Goal: Task Accomplishment & Management: Use online tool/utility

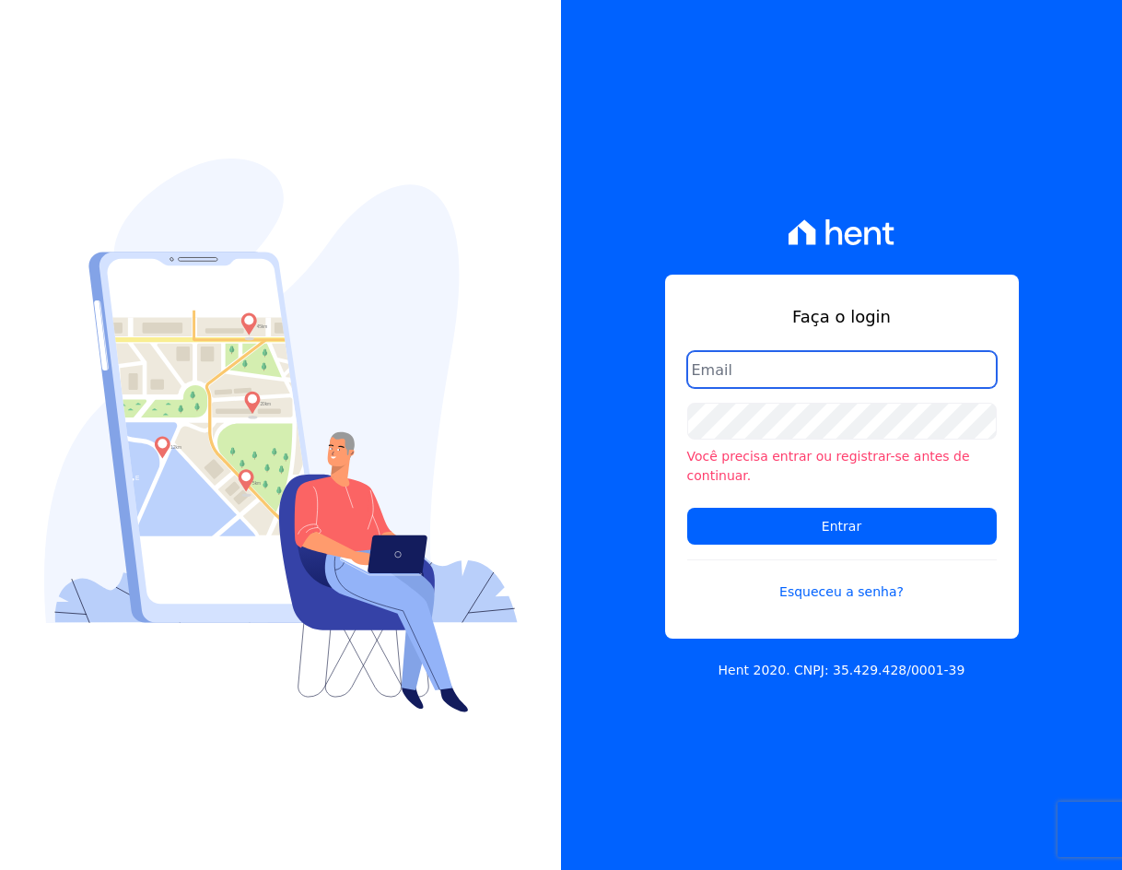
type input "crveiga1981@gmail.com"
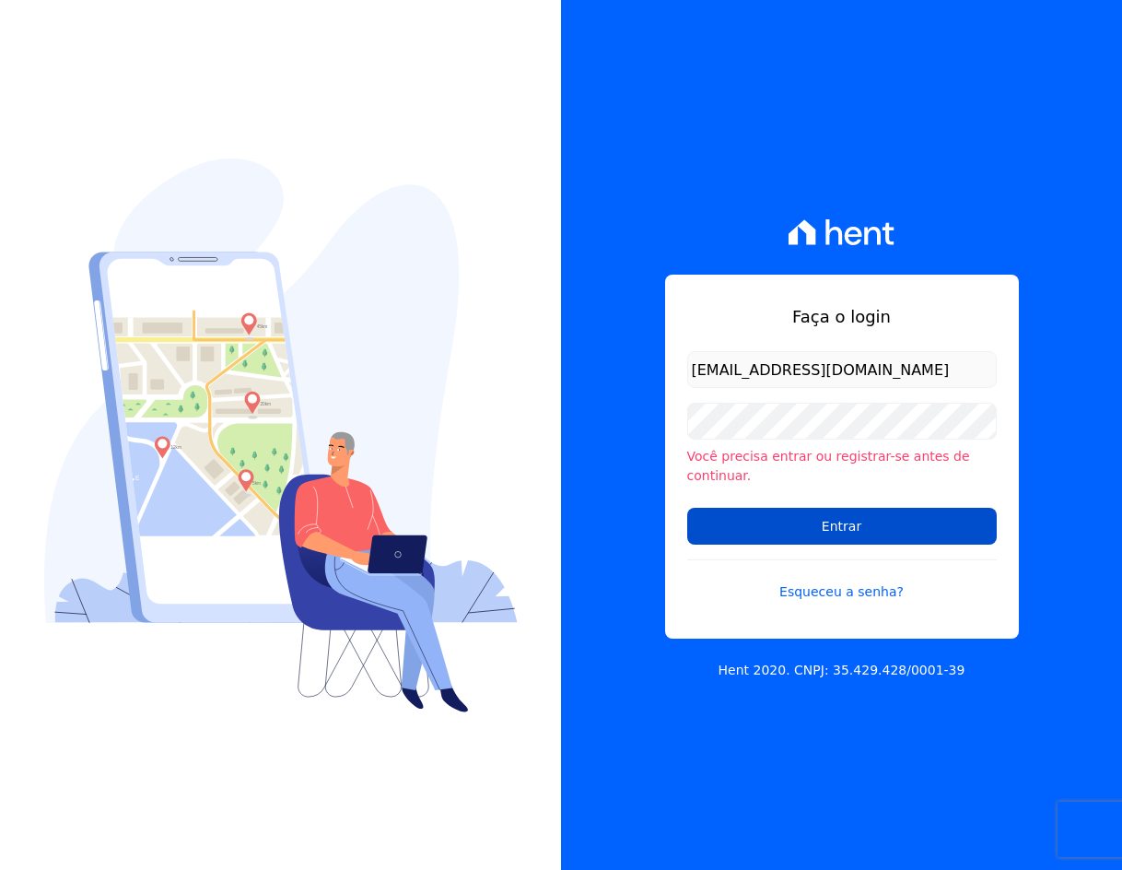
click at [853, 526] on input "Entrar" at bounding box center [842, 526] width 310 height 37
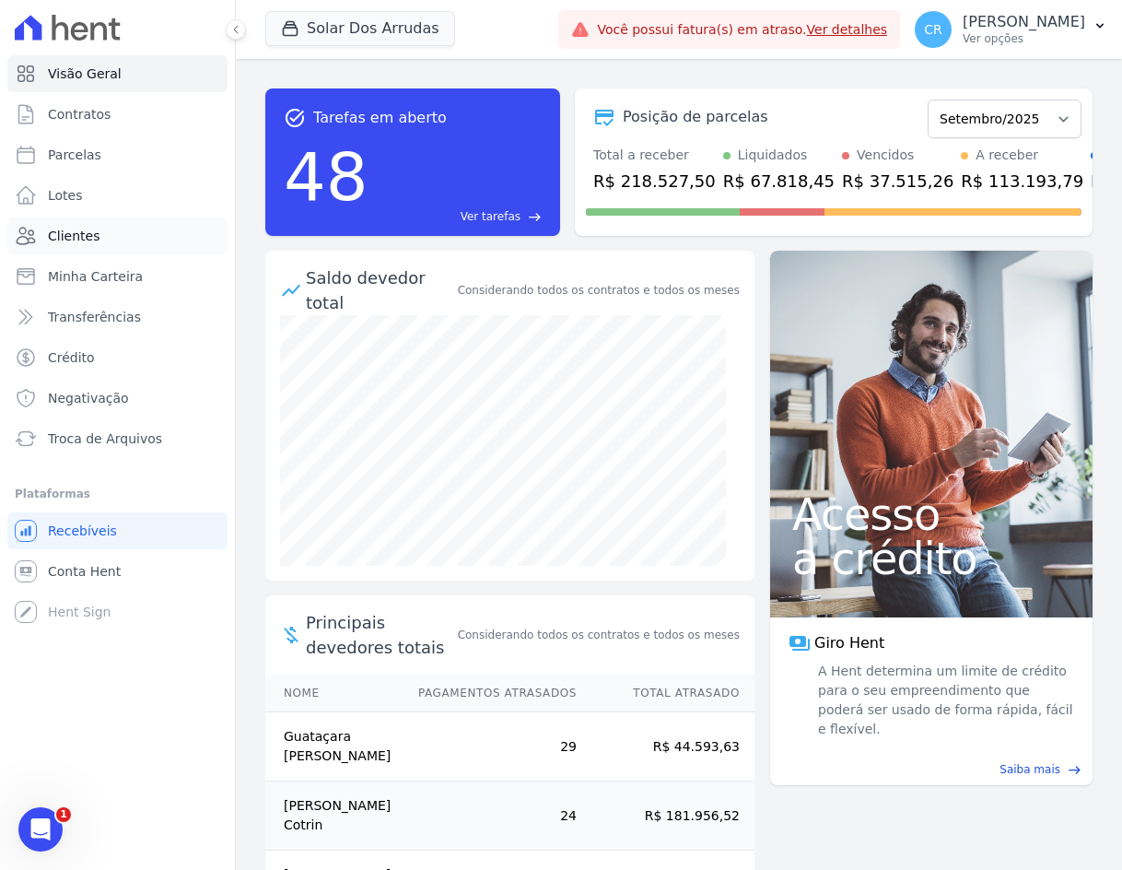
click at [87, 233] on span "Clientes" at bounding box center [74, 236] width 52 height 18
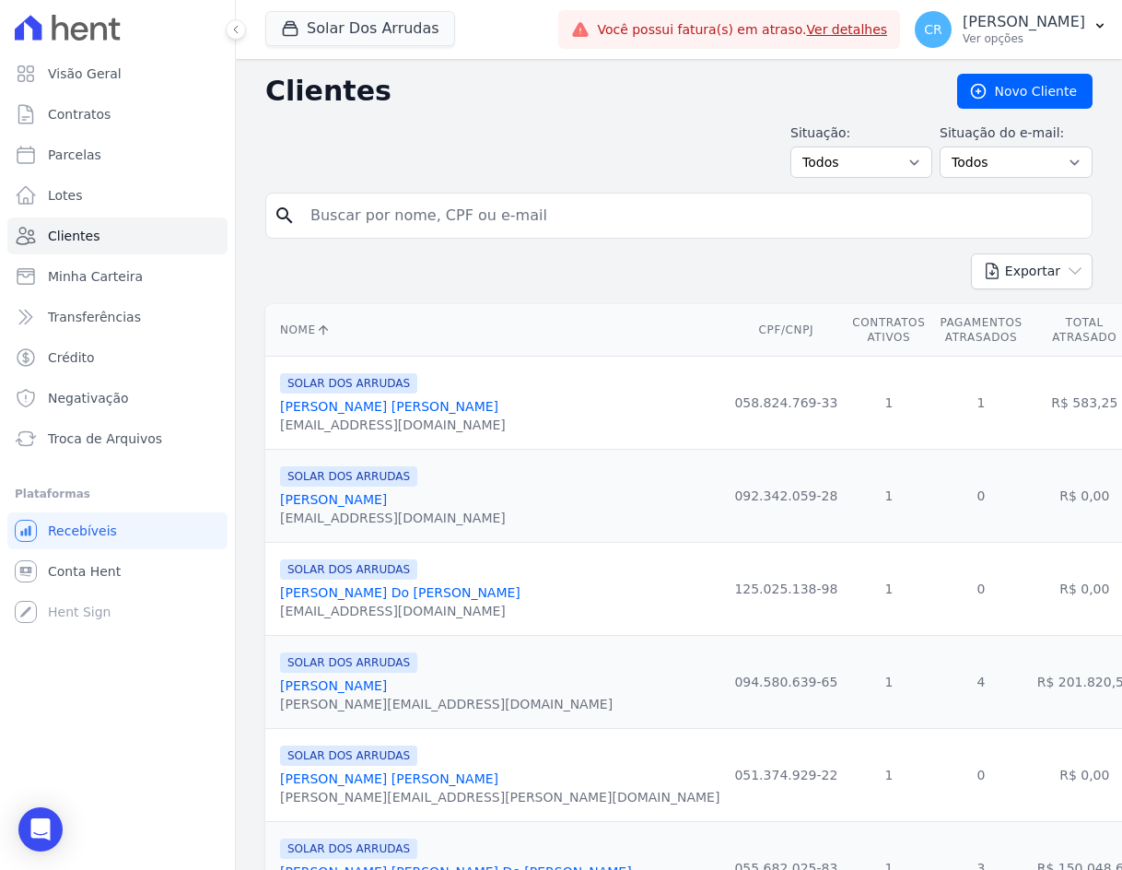
click at [473, 230] on input "search" at bounding box center [691, 215] width 785 height 37
type input "diovana"
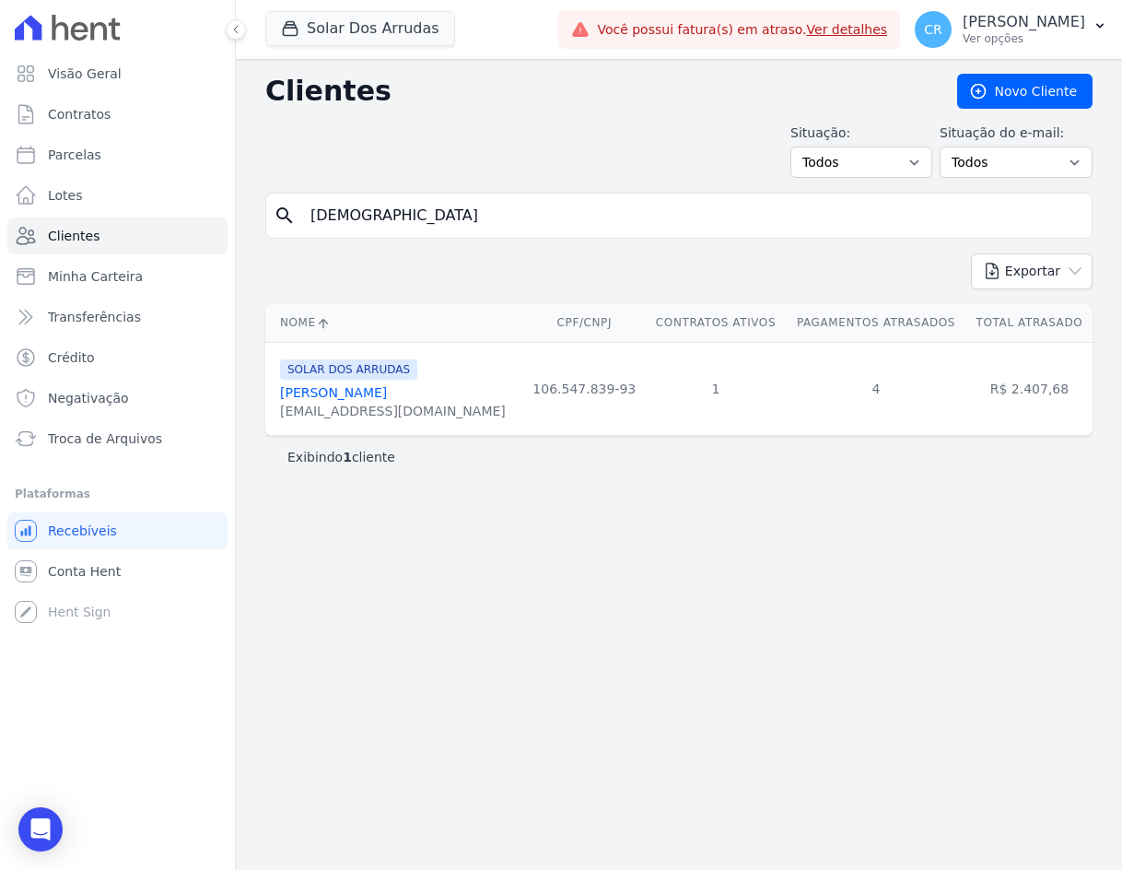
click at [387, 388] on link "Diovana De Siqueira Santos" at bounding box center [333, 392] width 107 height 15
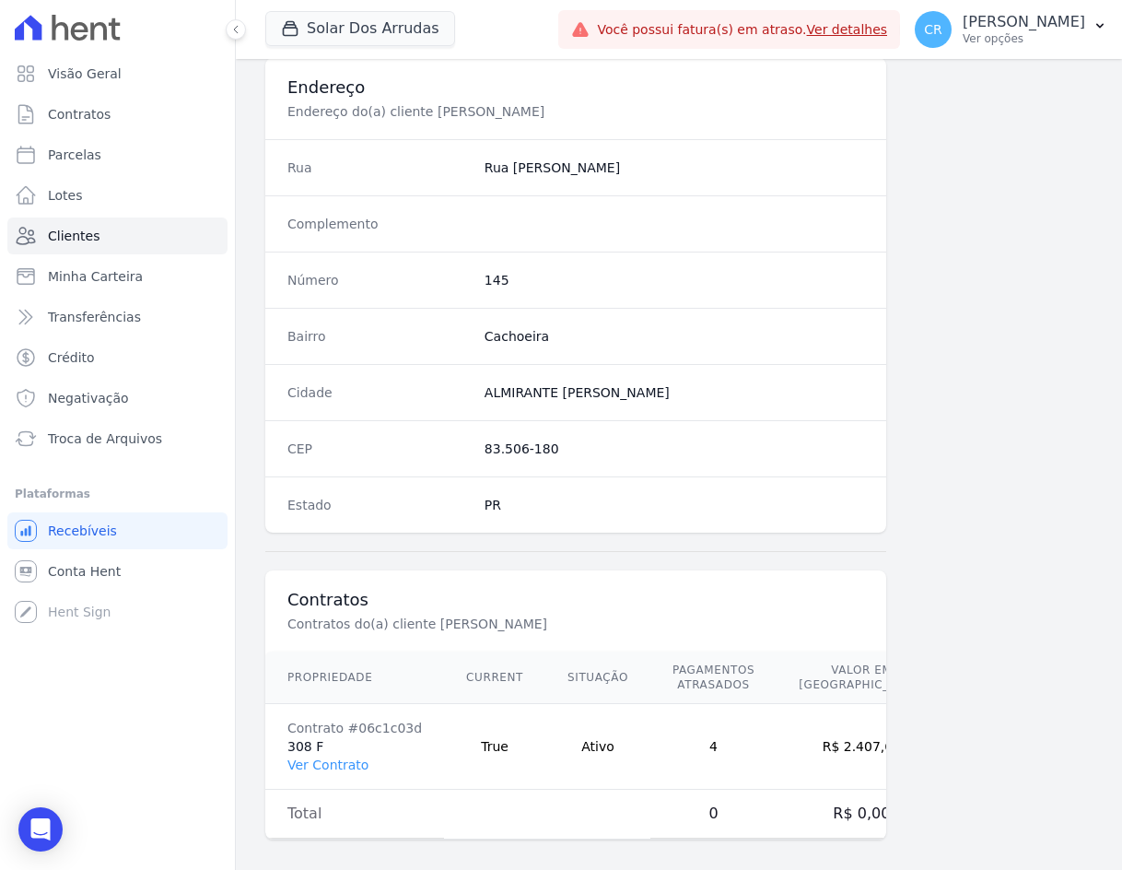
scroll to position [869, 0]
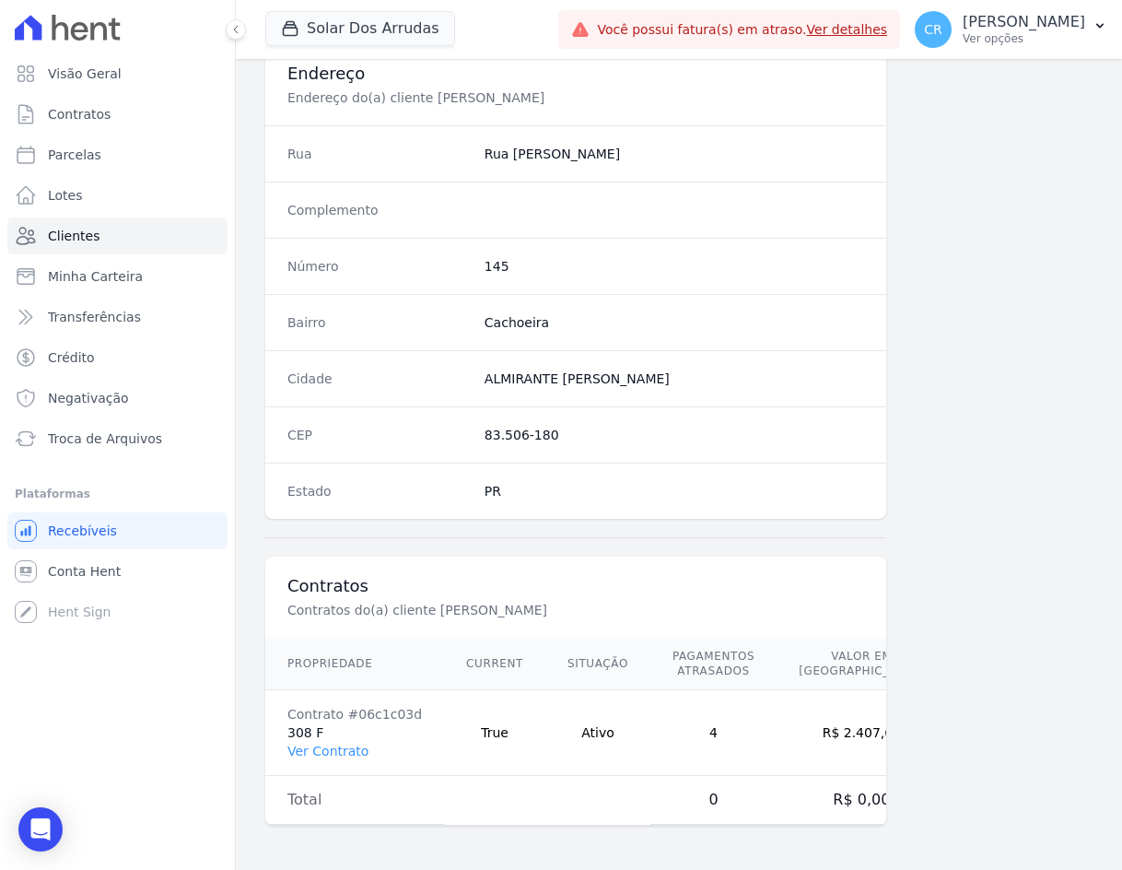
drag, startPoint x: 336, startPoint y: 750, endPoint x: 475, endPoint y: 619, distance: 191.0
click at [337, 750] on link "Ver Contrato" at bounding box center [327, 751] width 81 height 15
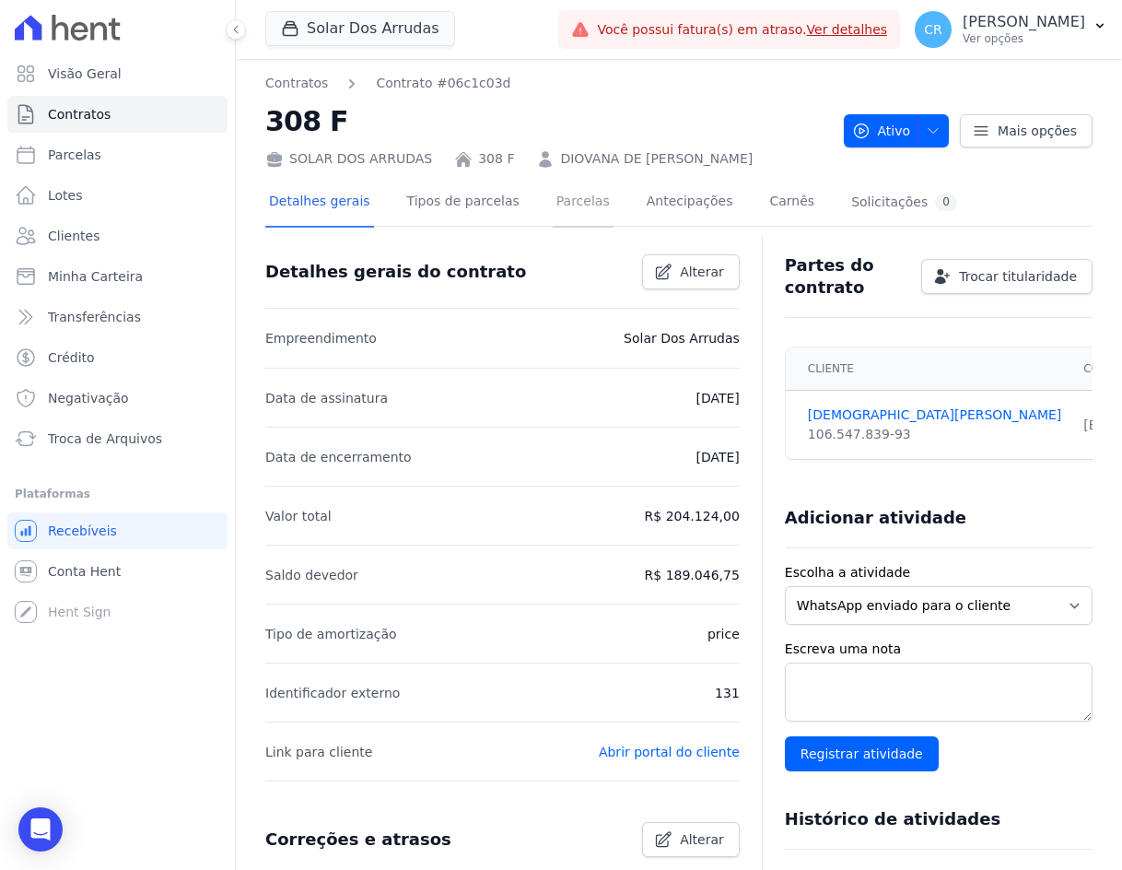
click at [553, 203] on link "Parcelas" at bounding box center [583, 203] width 61 height 49
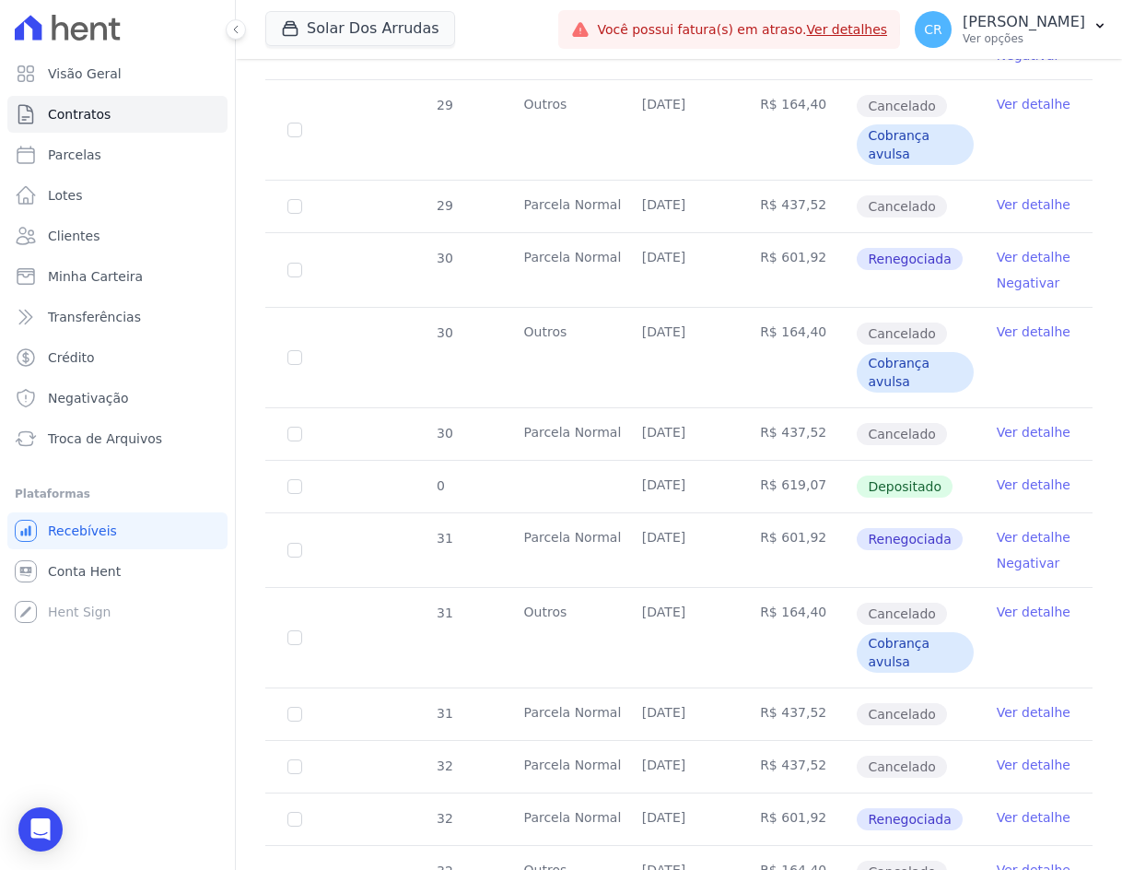
scroll to position [1382, 0]
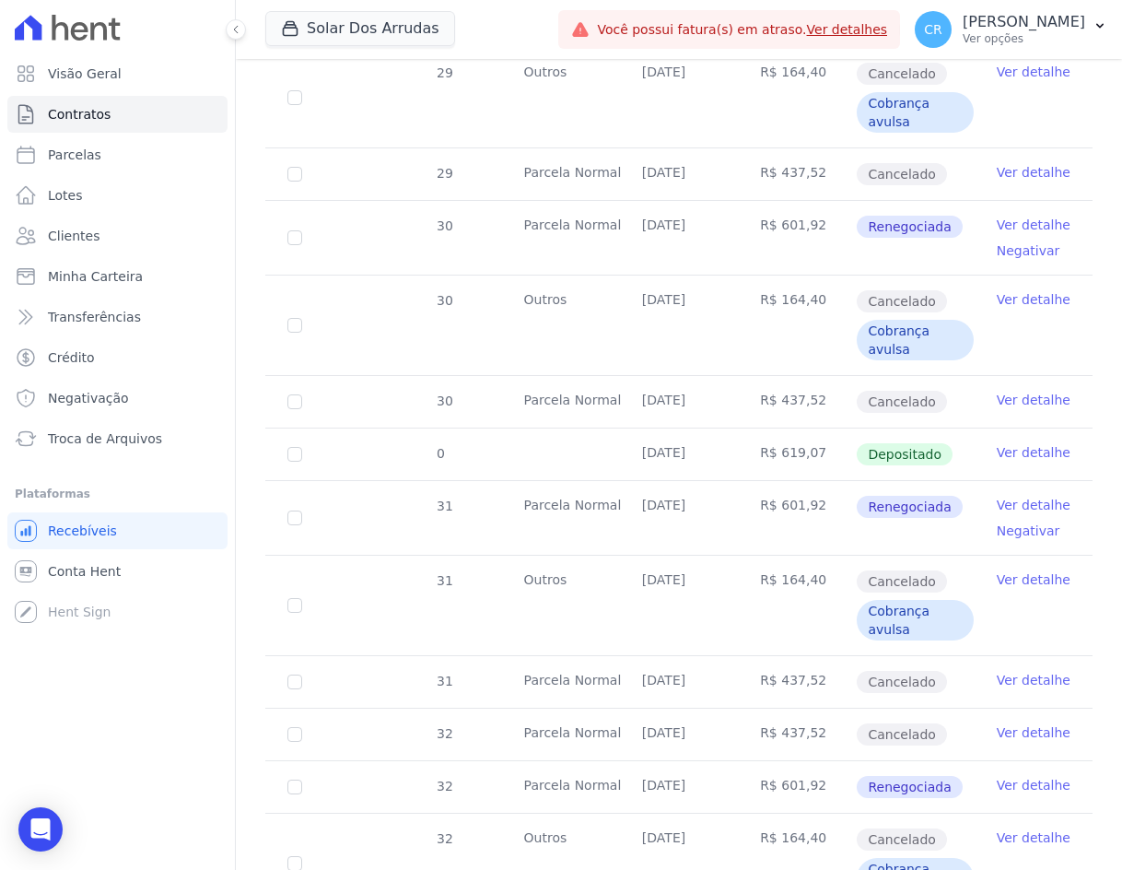
click at [998, 505] on link "Ver detalhe" at bounding box center [1034, 505] width 74 height 18
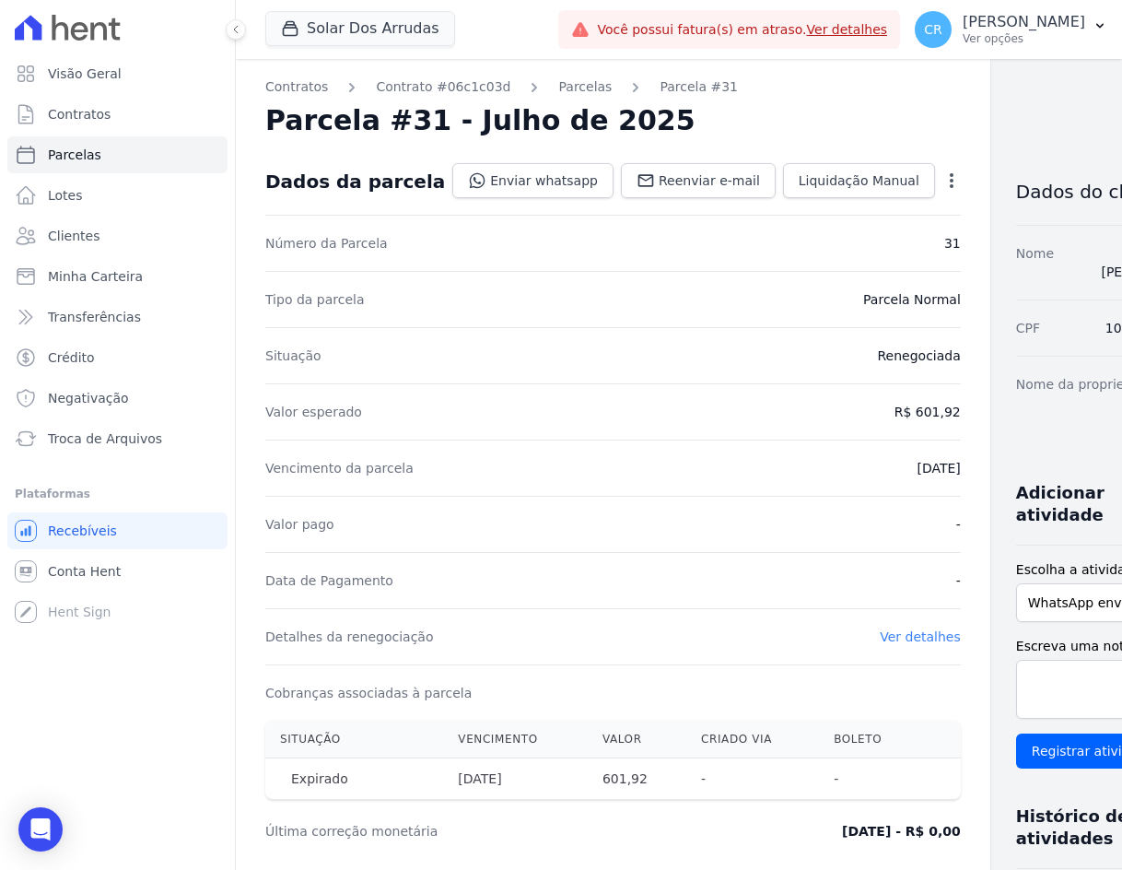
click at [943, 179] on icon "button" at bounding box center [952, 180] width 18 height 18
click at [828, 204] on link "Alterar" at bounding box center [872, 205] width 162 height 33
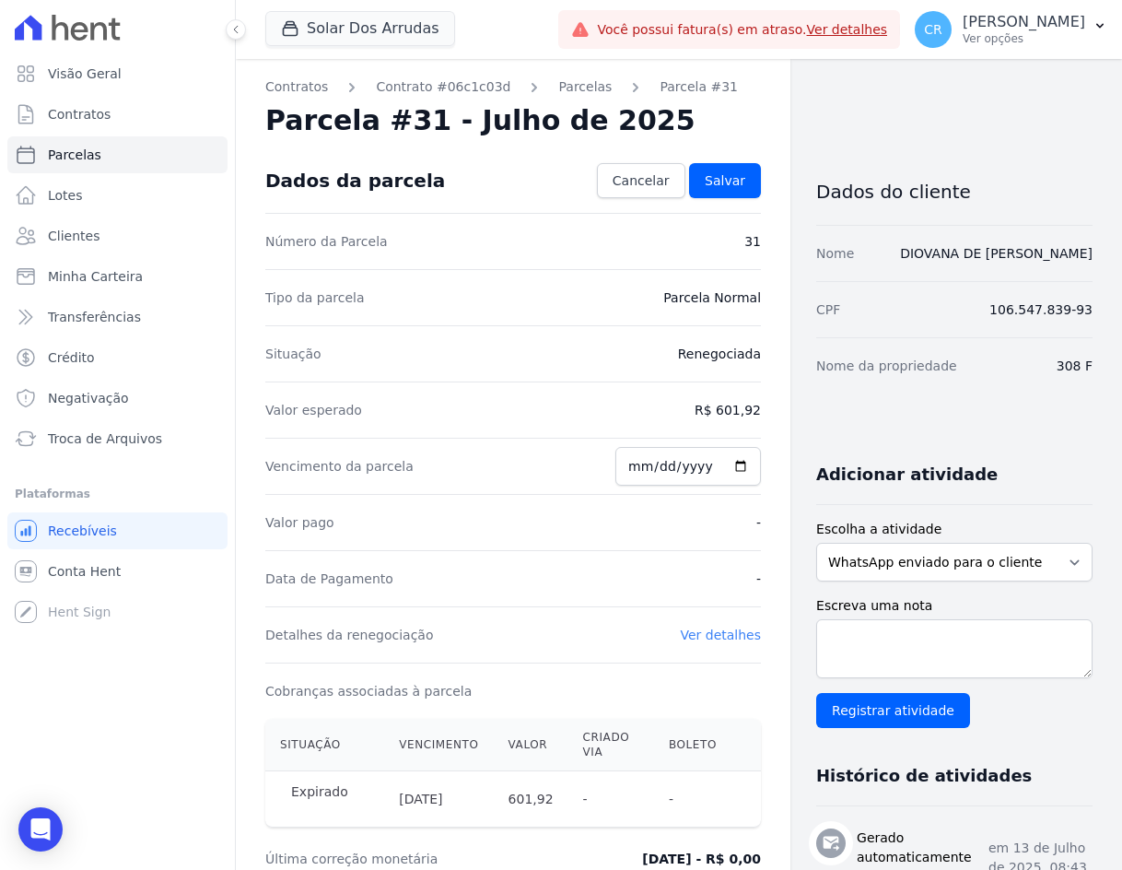
click at [728, 408] on dd "R$ 601,92" at bounding box center [728, 410] width 66 height 18
click at [100, 569] on span "Conta Hent" at bounding box center [84, 571] width 73 height 18
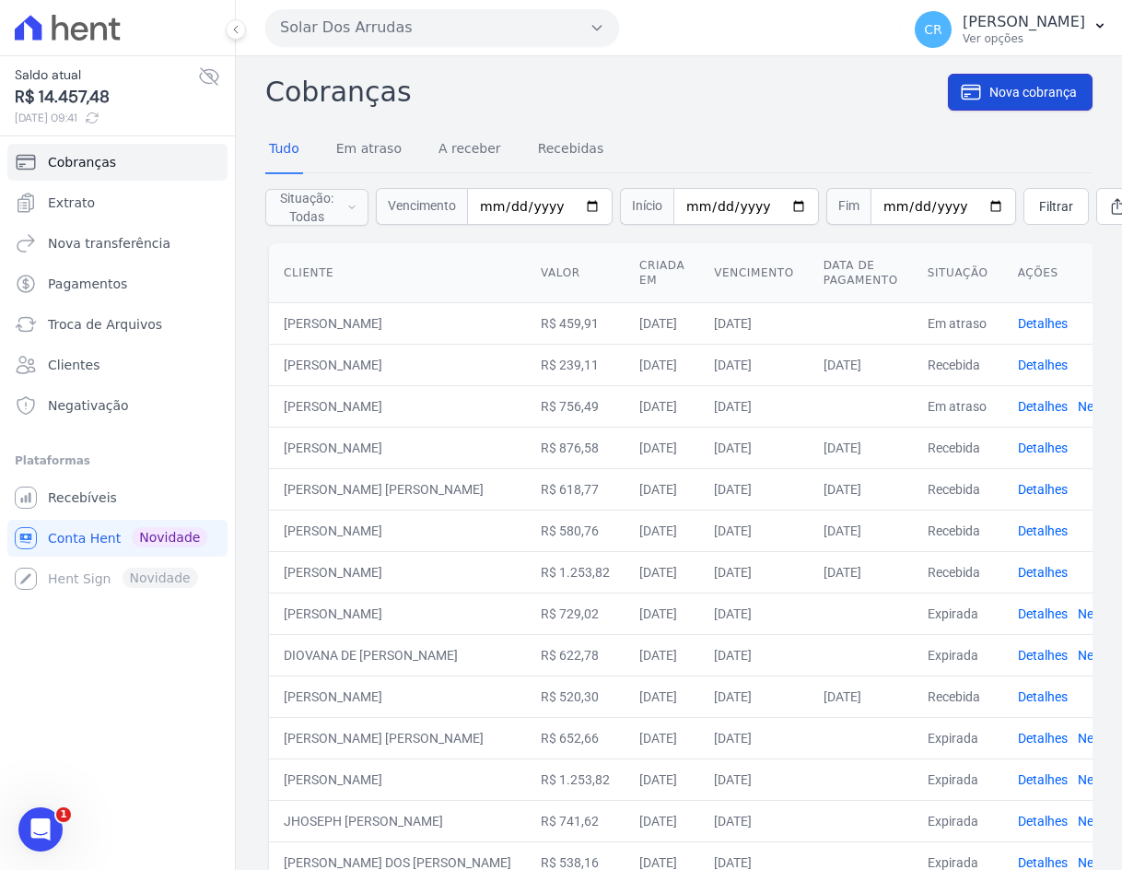
click at [1002, 95] on span "Nova cobrança" at bounding box center [1034, 92] width 88 height 18
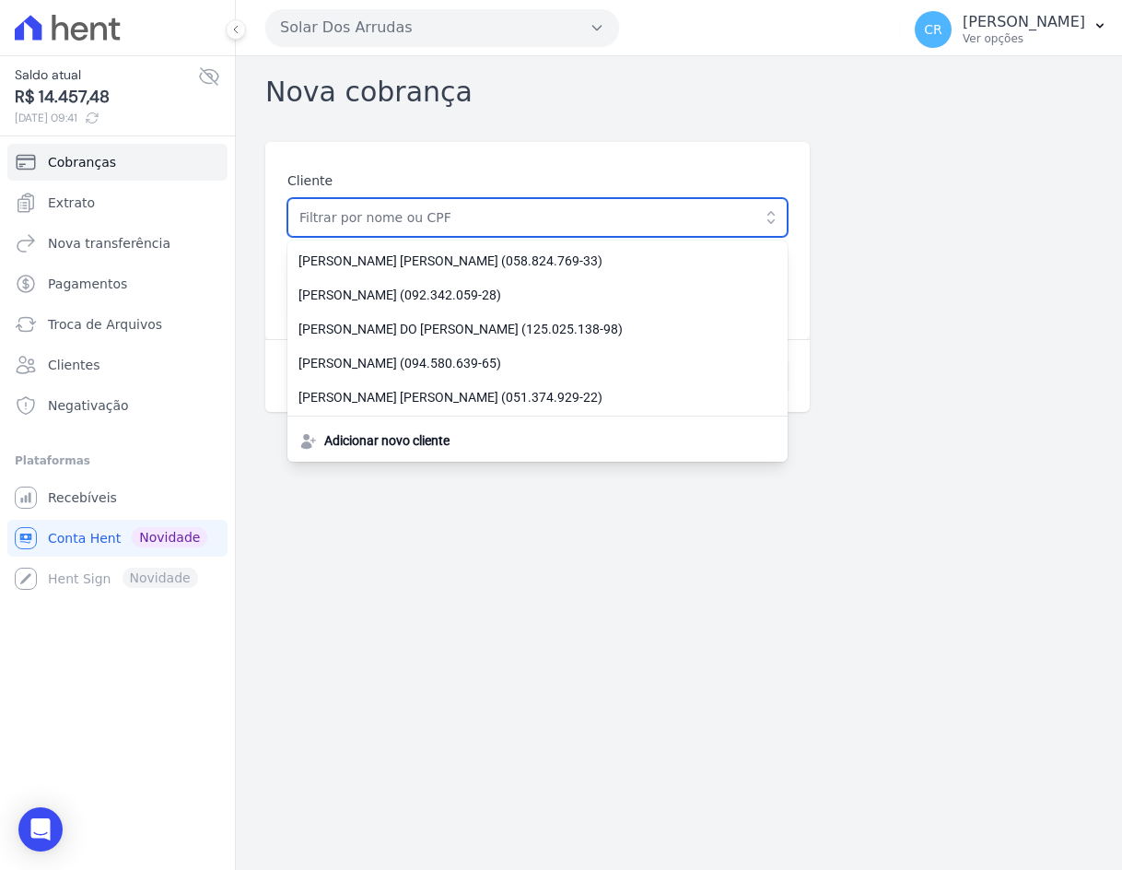
click at [361, 227] on input "text" at bounding box center [537, 217] width 500 height 39
type input "DIOVANA DE SIQUEIRA SANTOS"
click at [635, 220] on input "DIOVANA DE [PERSON_NAME]" at bounding box center [537, 217] width 500 height 39
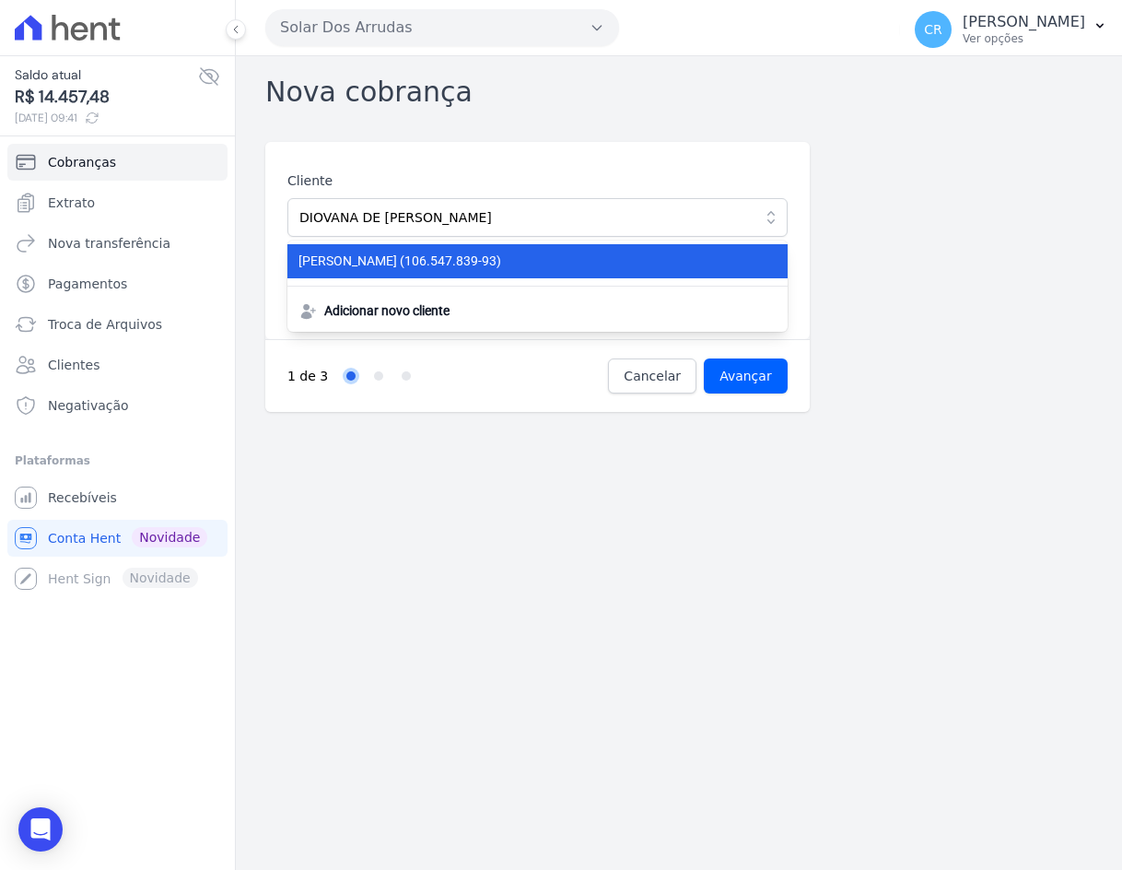
click at [476, 265] on span "DIOVANA DE SIQUEIRA SANTOS (106.547.839-93)" at bounding box center [527, 261] width 456 height 19
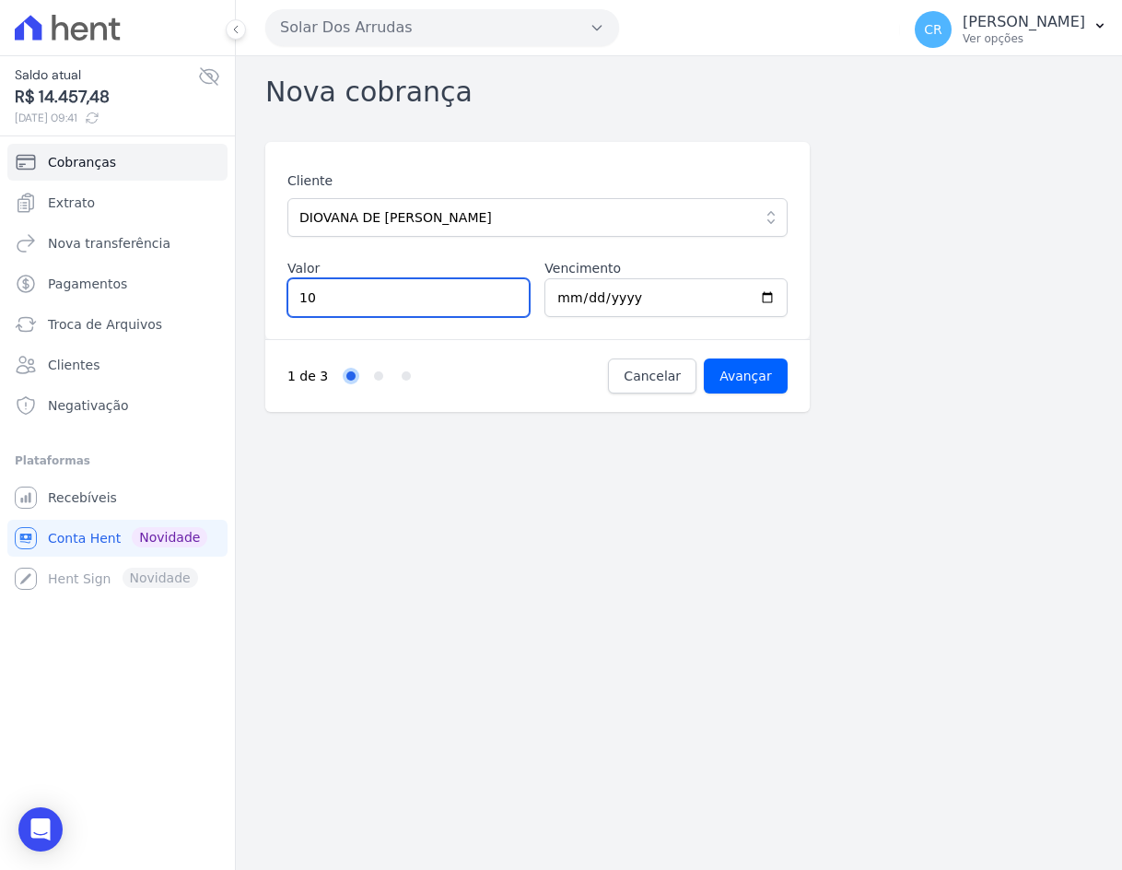
click at [512, 297] on input "10" at bounding box center [408, 297] width 242 height 39
click at [420, 298] on input "10" at bounding box center [408, 297] width 242 height 39
type input "1"
type input "629.22"
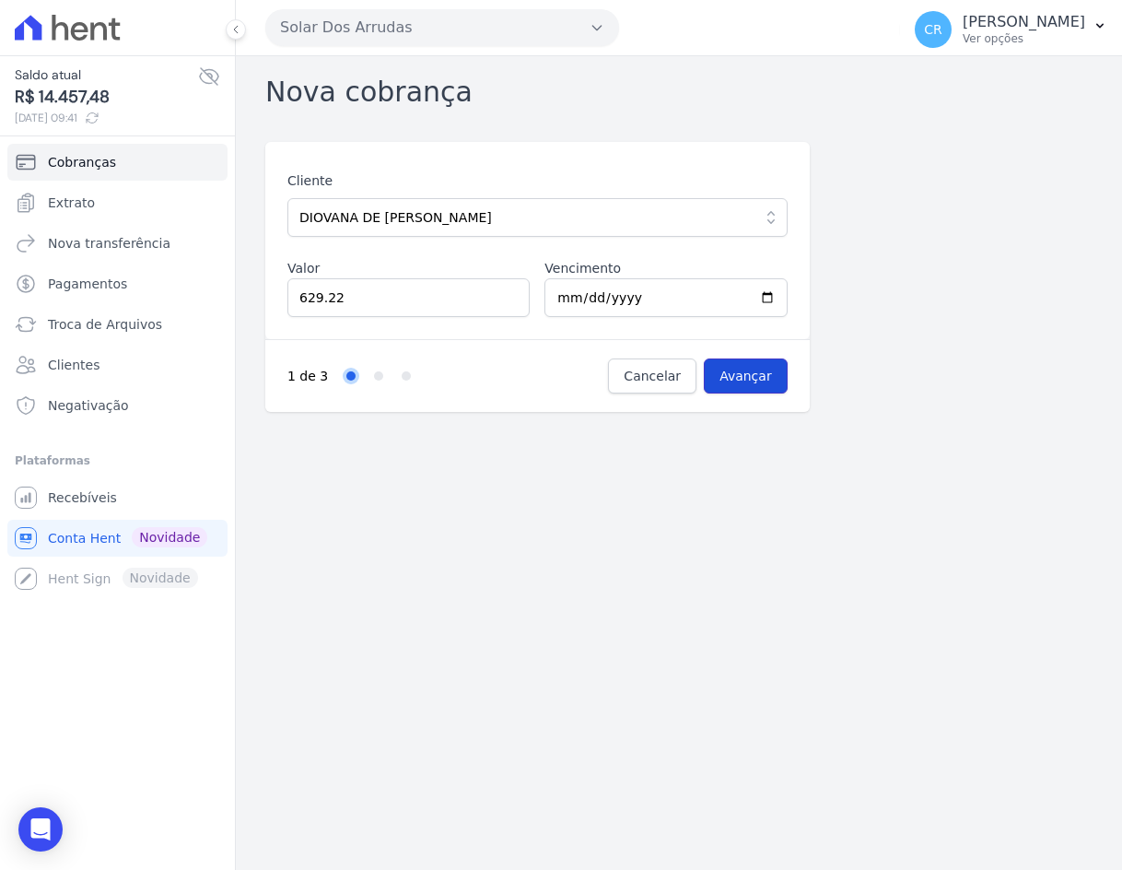
click at [745, 367] on input "Avançar" at bounding box center [746, 375] width 84 height 35
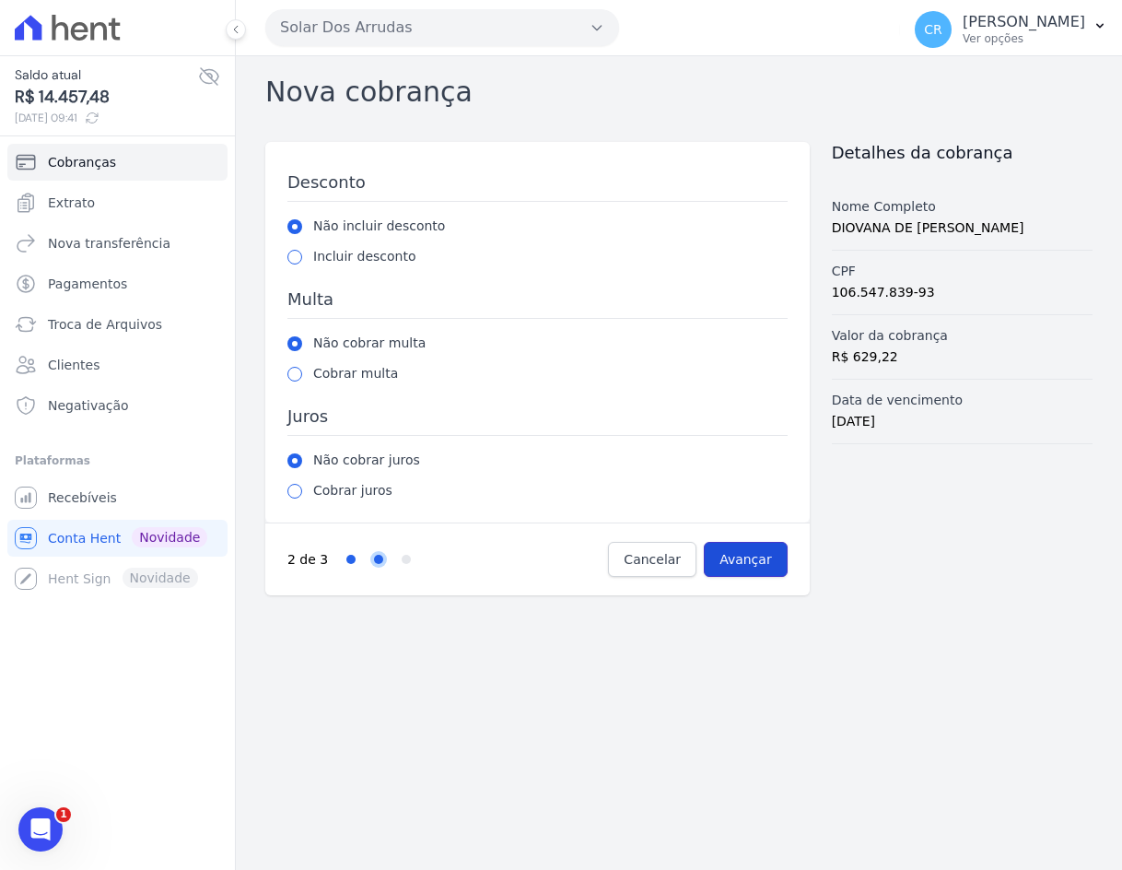
click at [737, 547] on input "Avançar" at bounding box center [746, 559] width 84 height 35
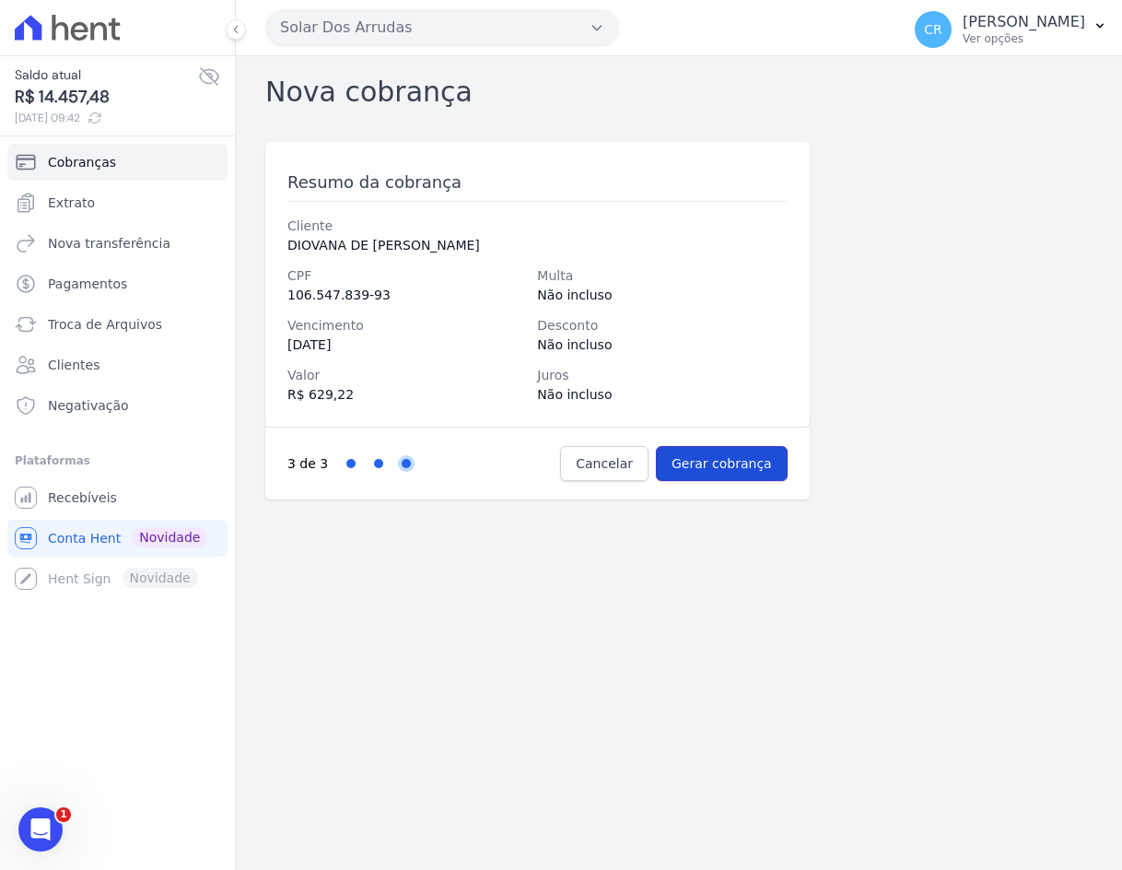
click at [707, 466] on input "Gerar cobrança" at bounding box center [722, 463] width 132 height 35
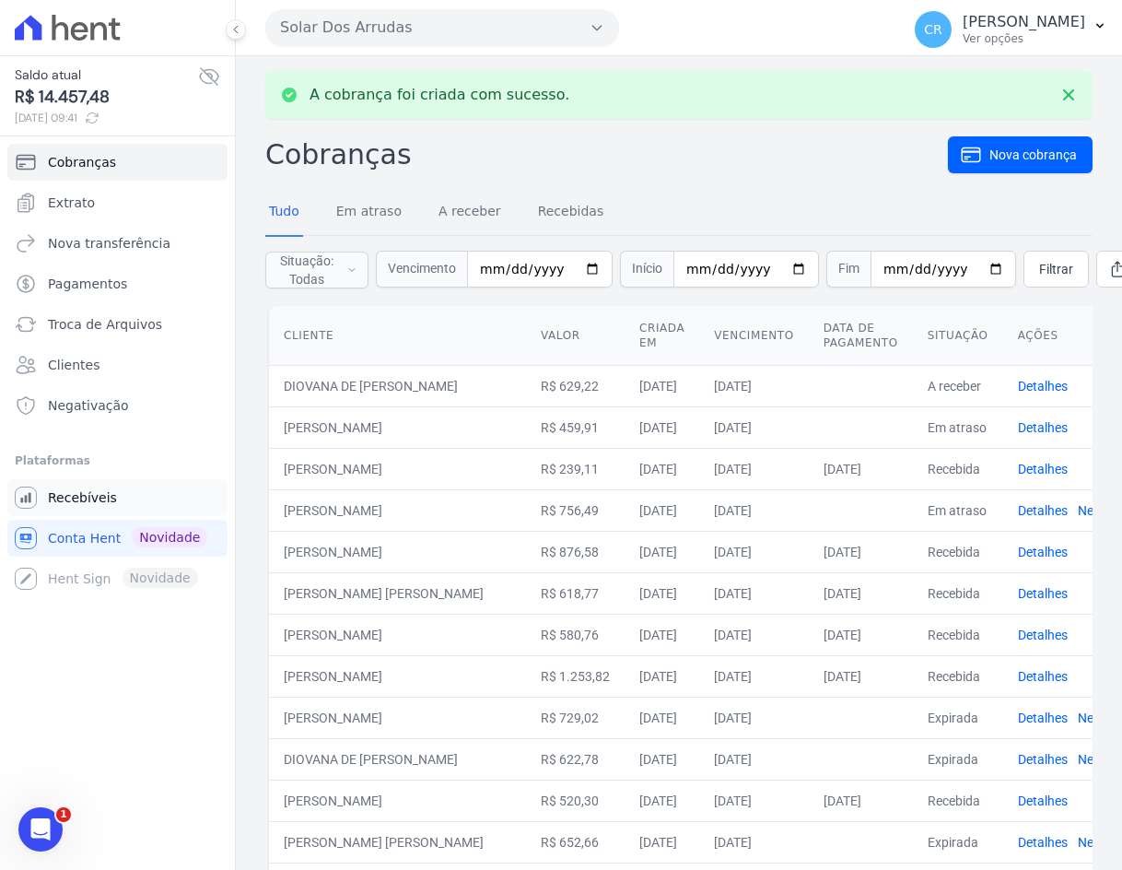
click at [95, 500] on span "Recebíveis" at bounding box center [82, 497] width 69 height 18
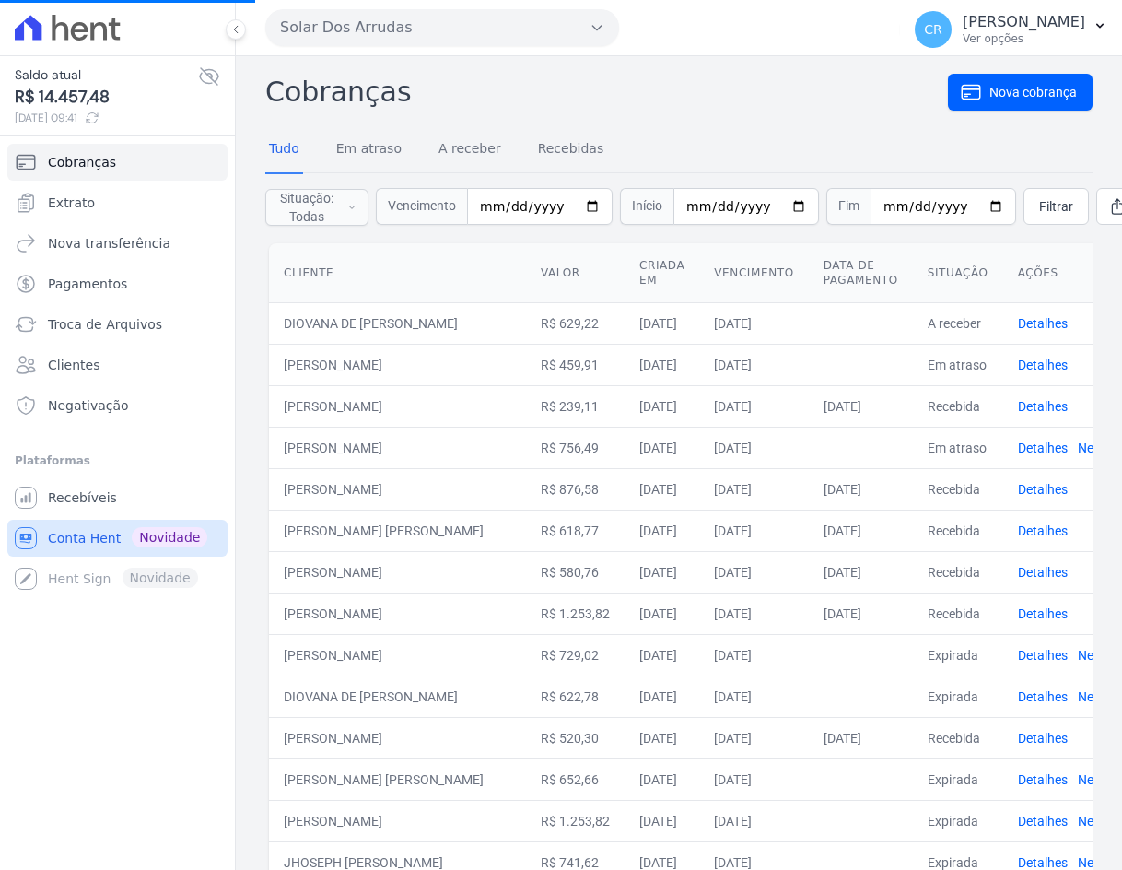
click at [89, 538] on span "Conta Hent" at bounding box center [84, 538] width 73 height 18
click at [72, 499] on span "Recebíveis" at bounding box center [82, 497] width 69 height 18
click at [1066, 322] on link "Detalhes" at bounding box center [1043, 323] width 50 height 15
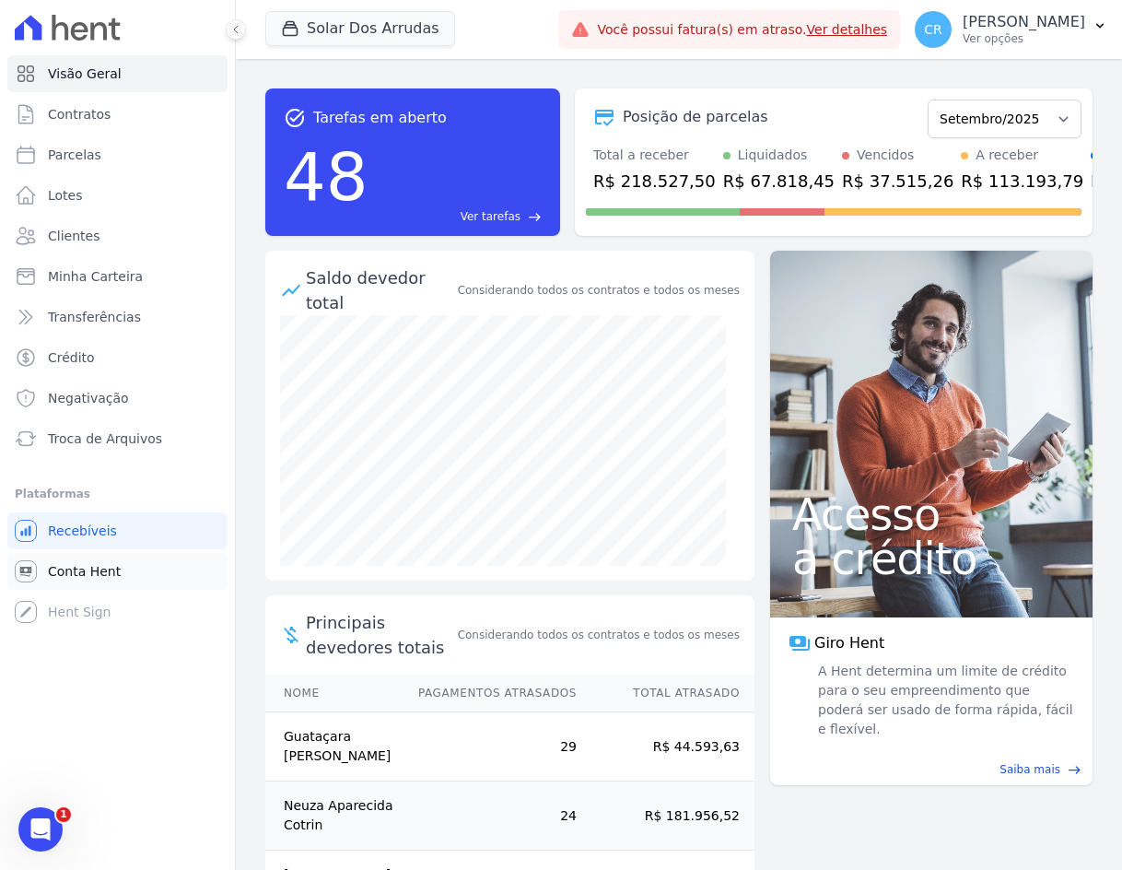
click at [76, 573] on span "Conta Hent" at bounding box center [84, 571] width 73 height 18
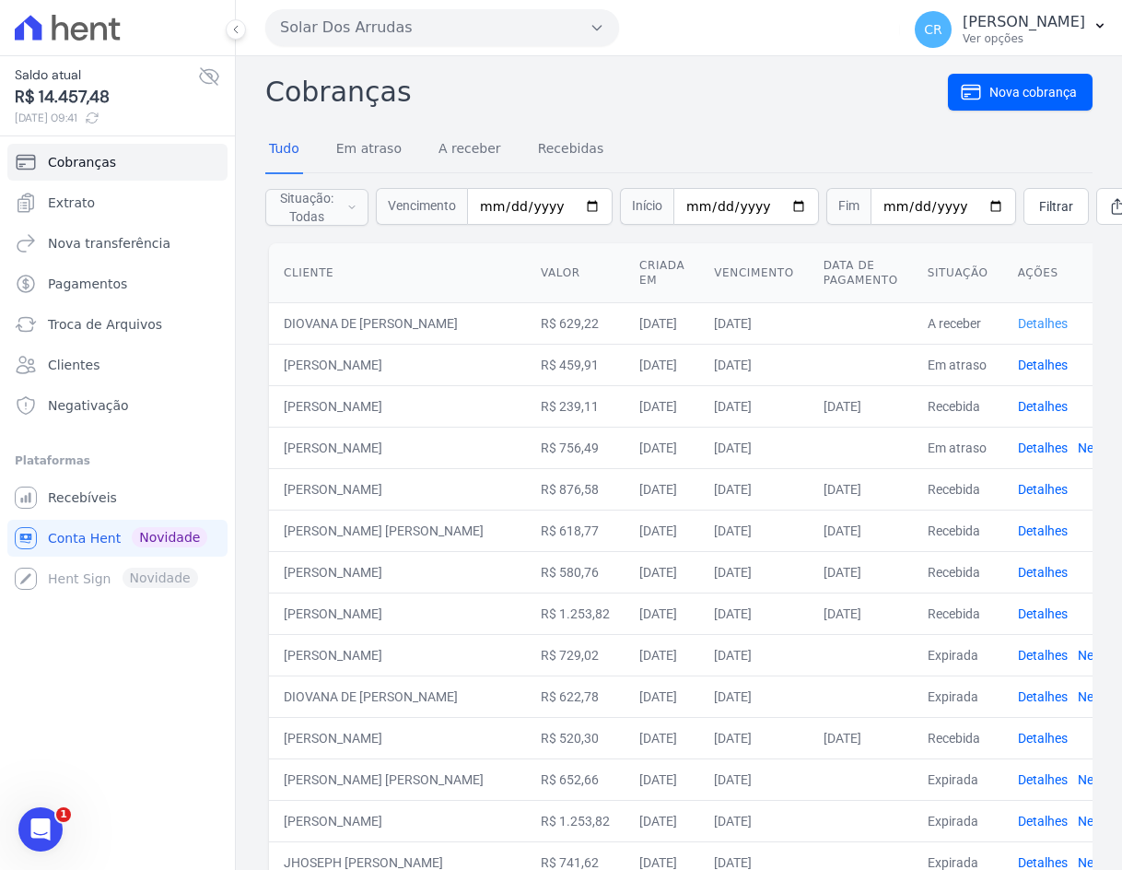
click at [1068, 319] on link "Detalhes" at bounding box center [1043, 323] width 50 height 15
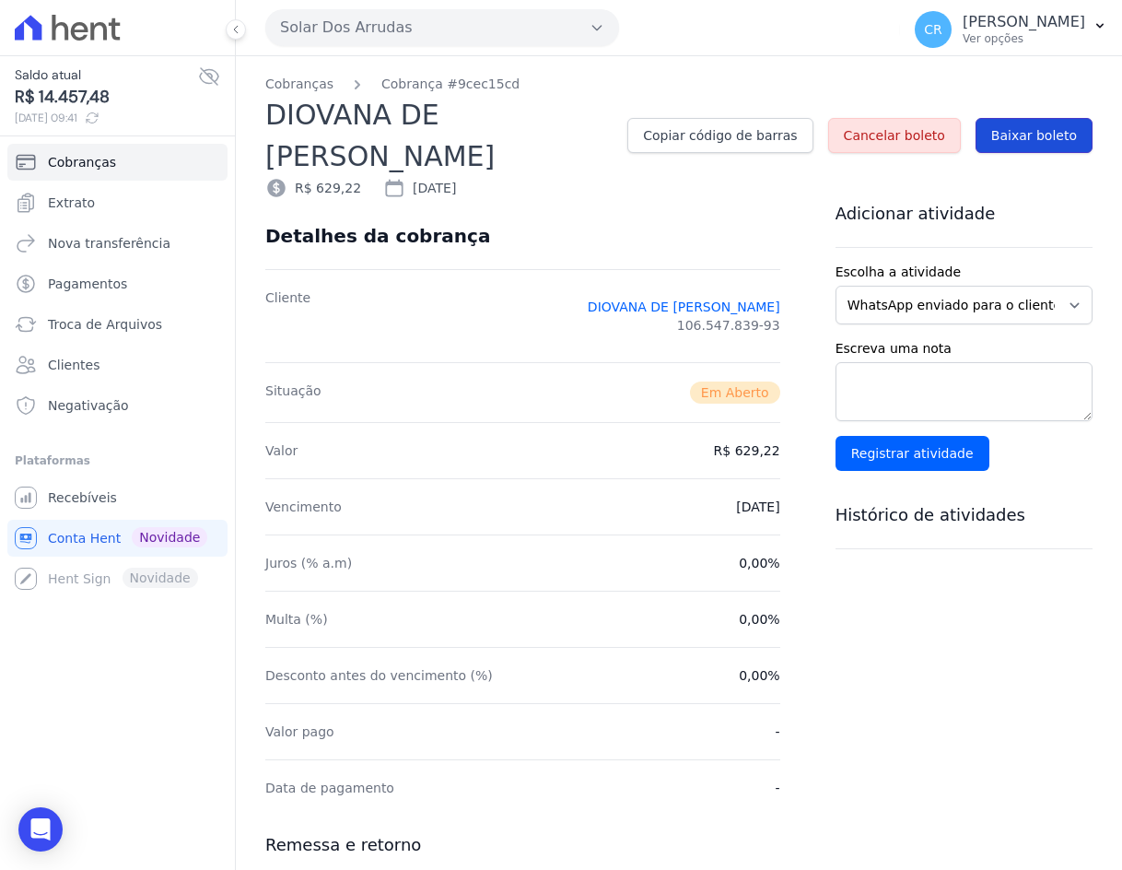
click at [1032, 132] on span "Baixar boleto" at bounding box center [1034, 135] width 86 height 18
click at [1004, 138] on span "Baixar boleto" at bounding box center [1034, 135] width 86 height 18
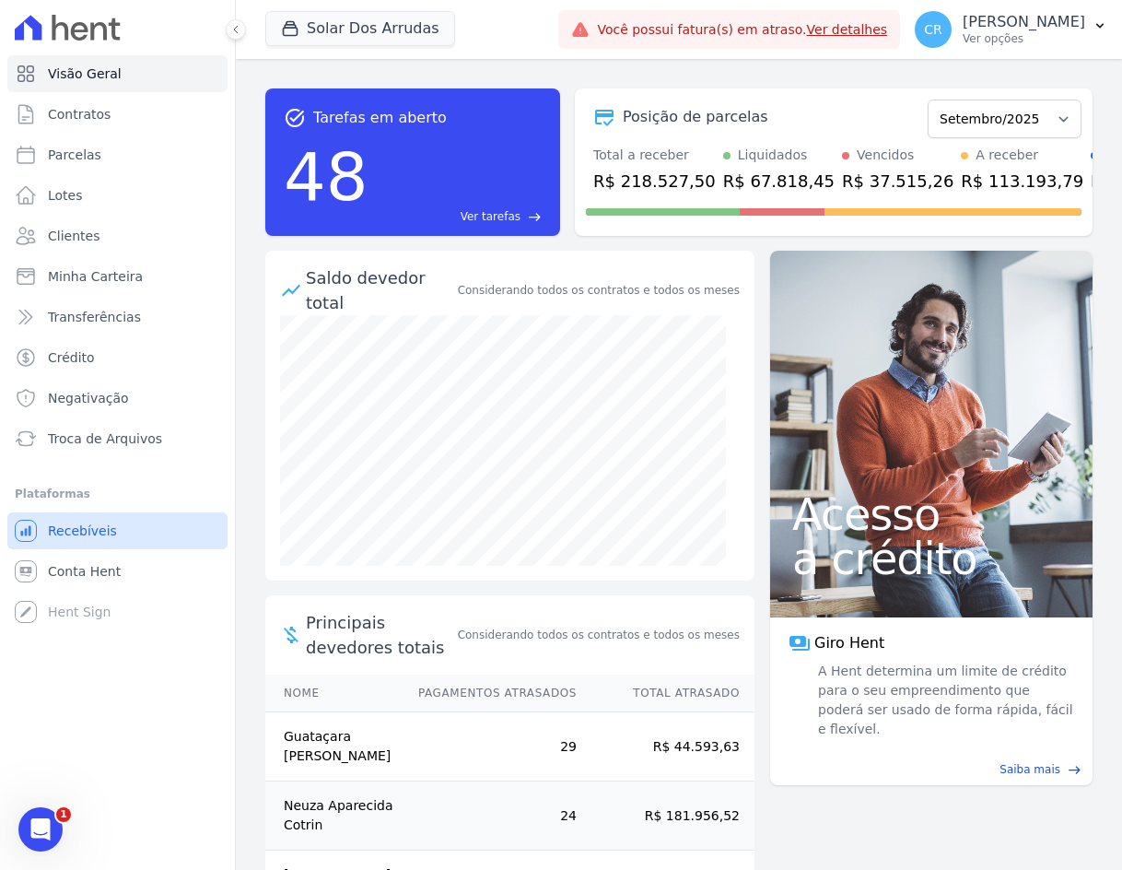
click at [94, 526] on span "Recebíveis" at bounding box center [82, 531] width 69 height 18
click at [86, 569] on span "Conta Hent" at bounding box center [84, 571] width 73 height 18
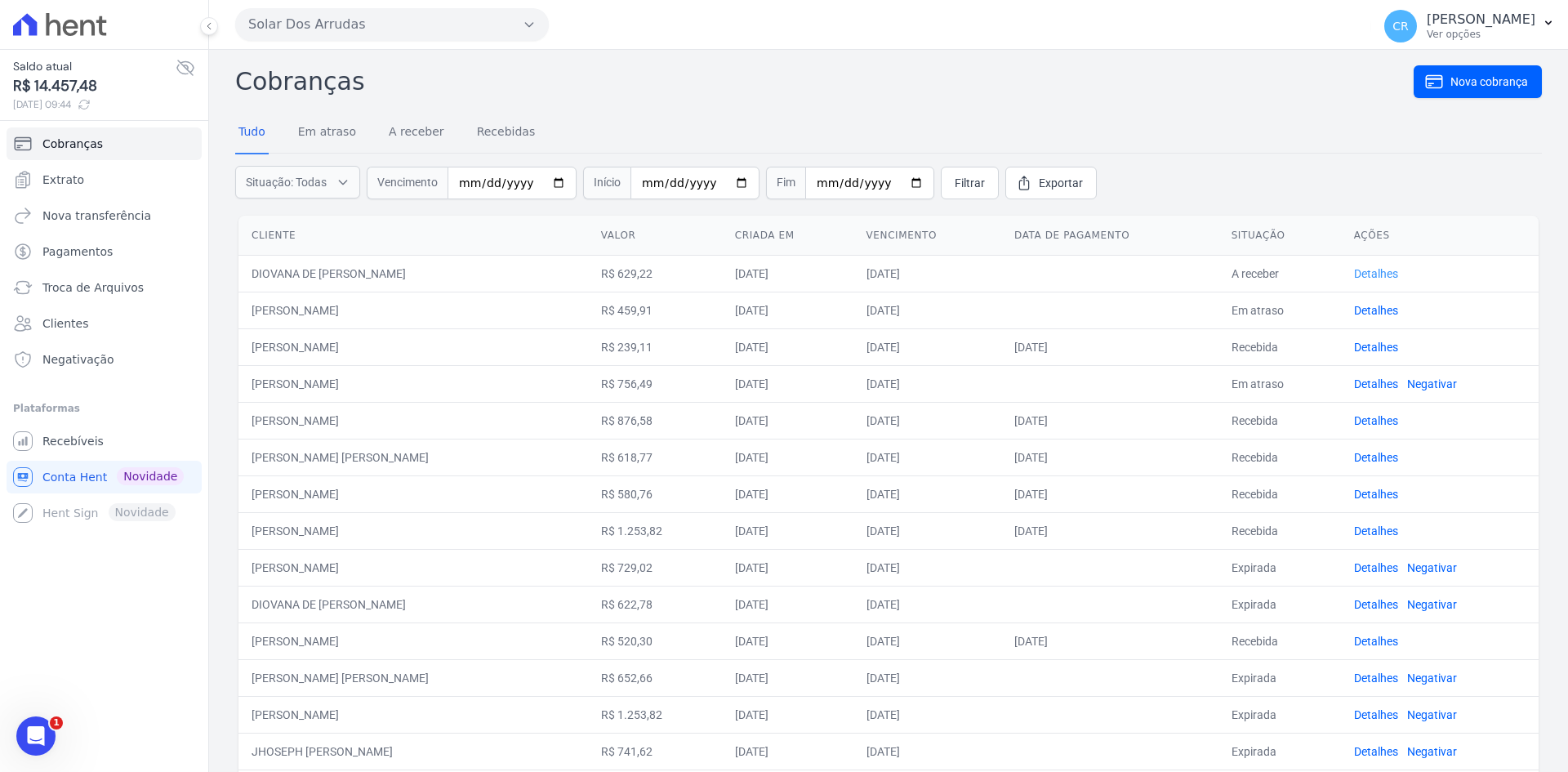
click at [994, 271] on link "Detalhes" at bounding box center [1377, 273] width 44 height 13
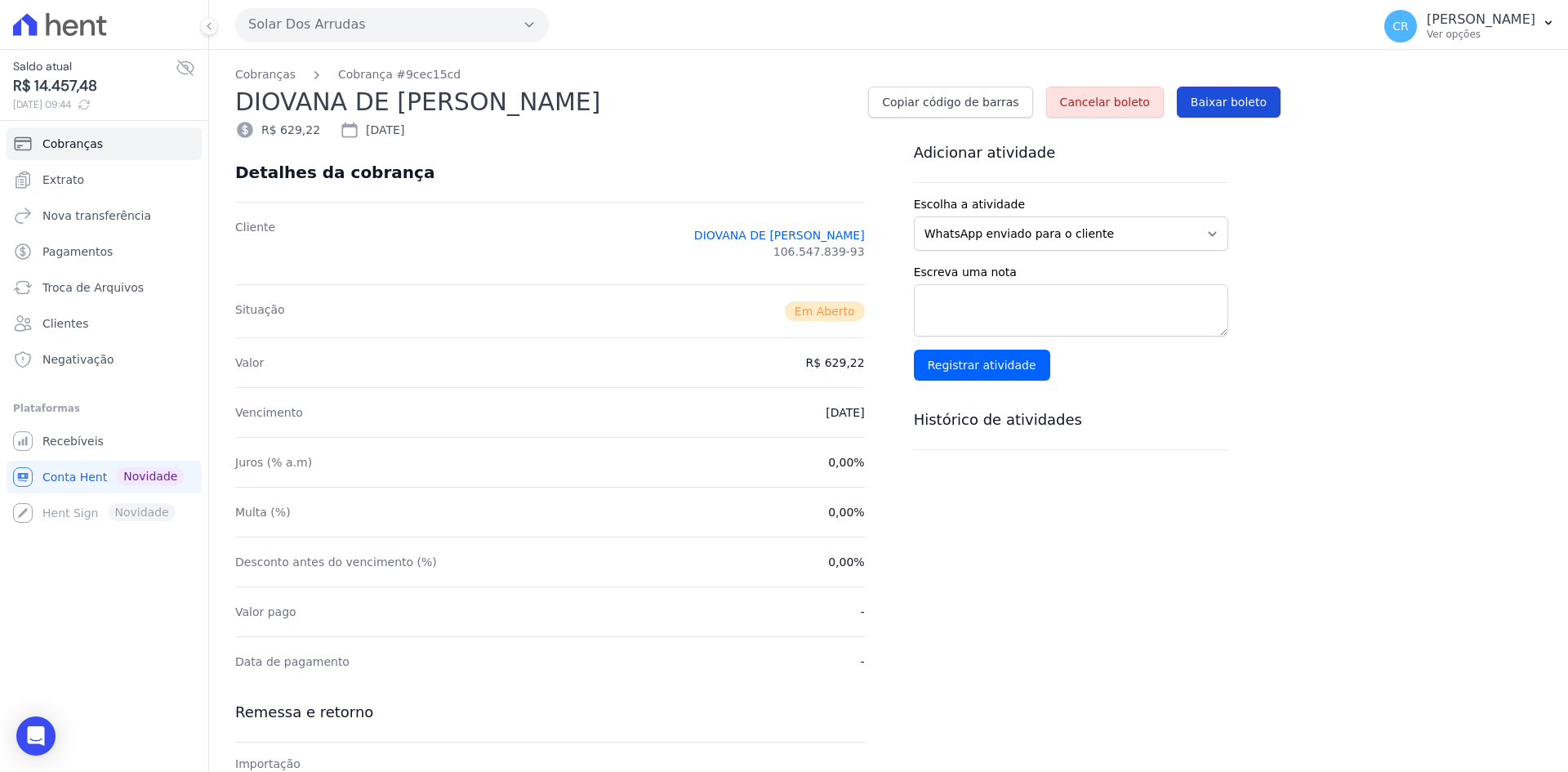
click at [994, 111] on link "Baixar boleto" at bounding box center [1229, 102] width 104 height 31
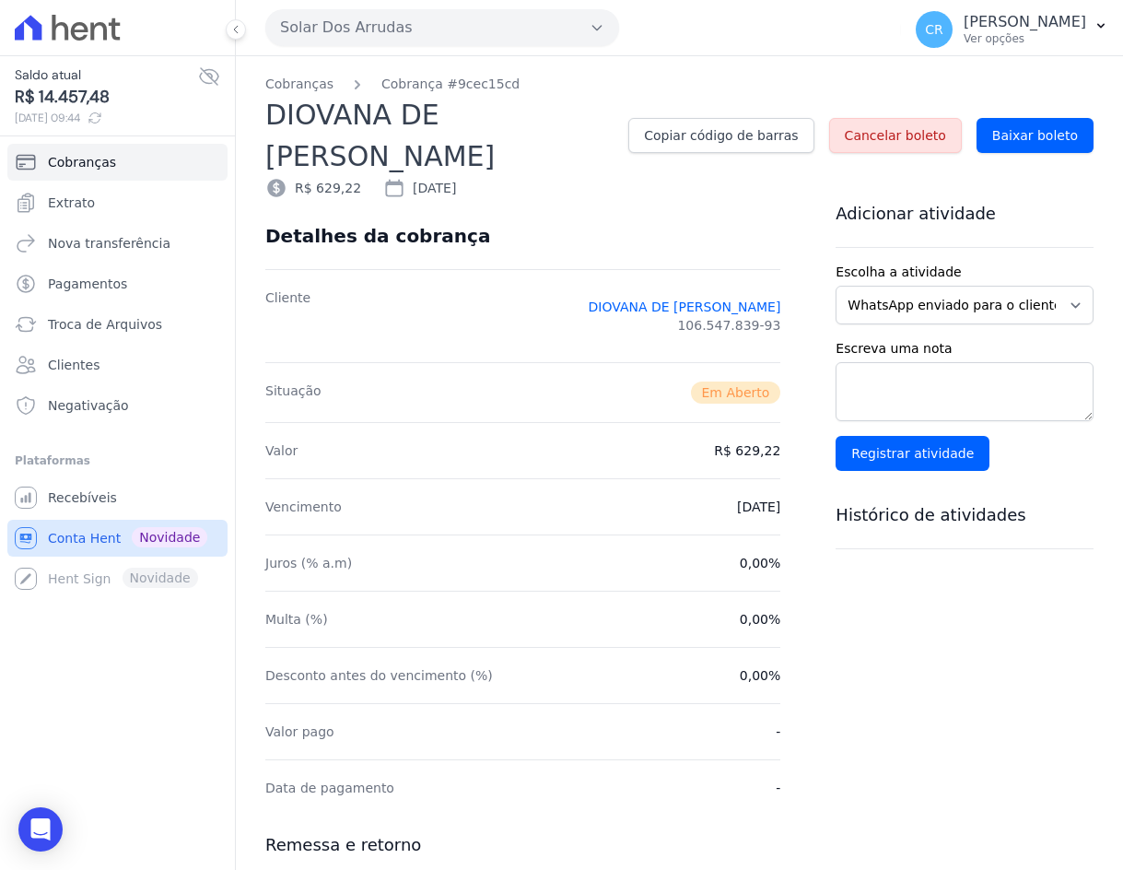
click at [79, 533] on span "Conta Hent" at bounding box center [84, 538] width 73 height 18
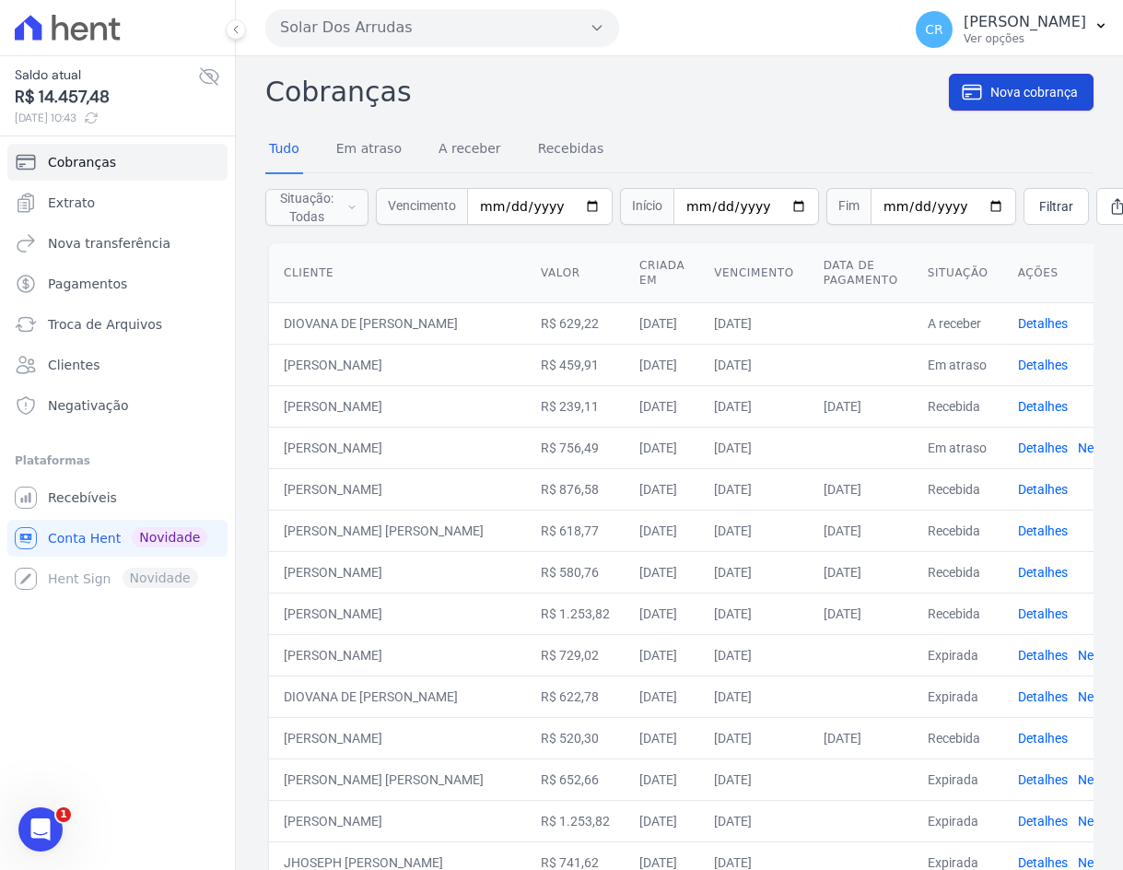
click at [1008, 91] on span "Nova cobrança" at bounding box center [1034, 92] width 88 height 18
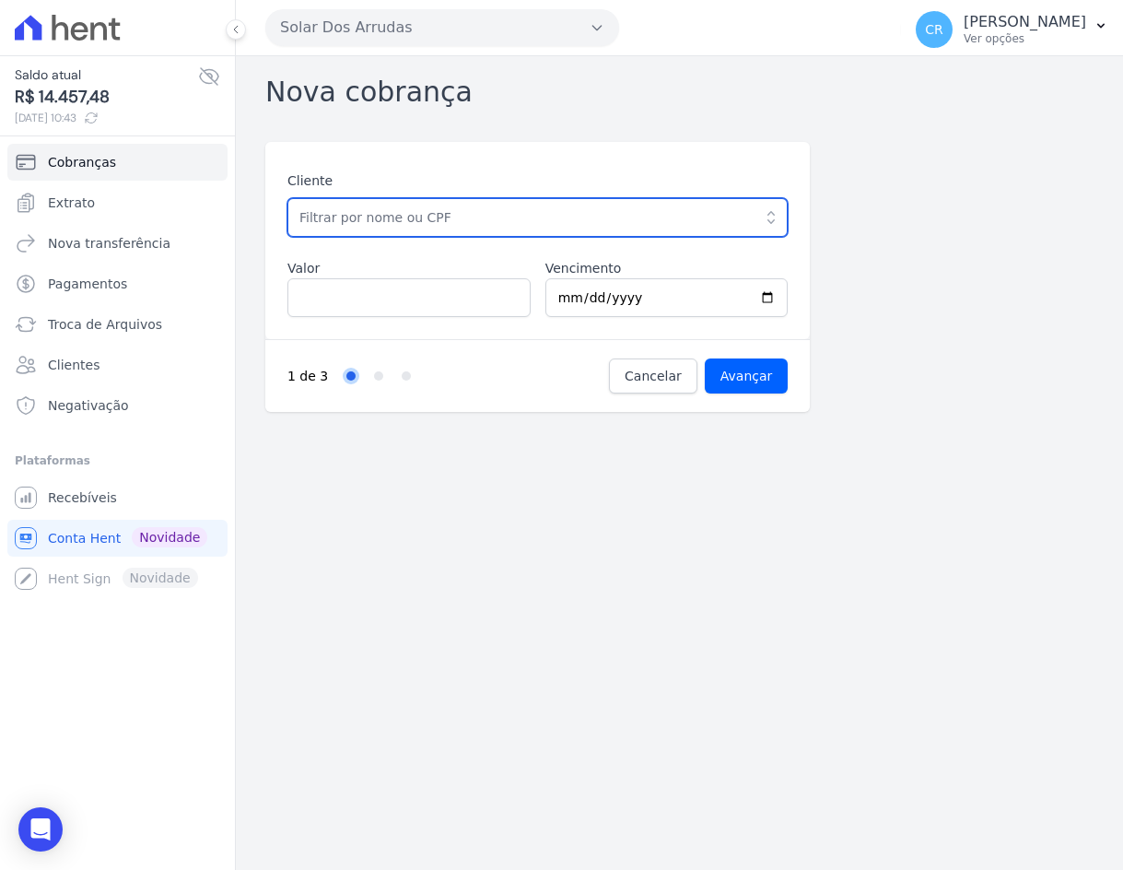
click at [498, 221] on input "text" at bounding box center [537, 217] width 500 height 39
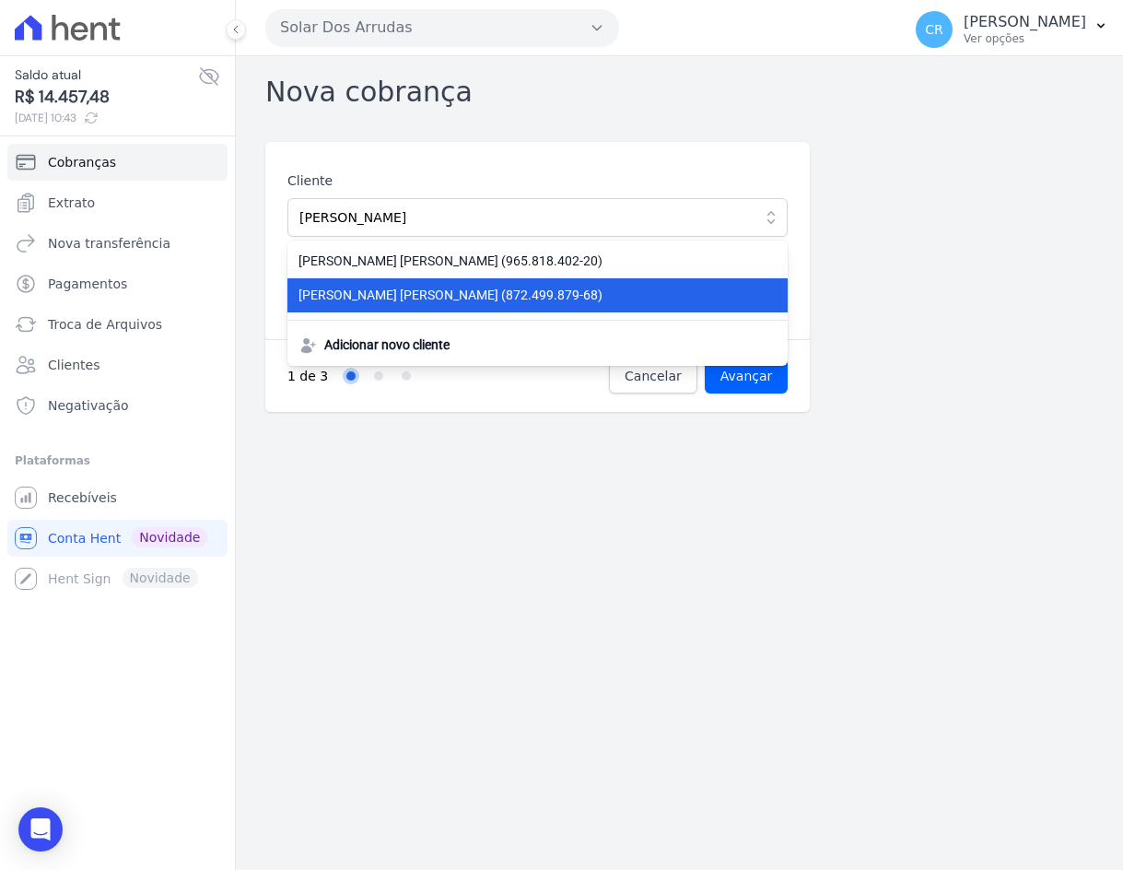
click at [369, 300] on span "LUCIANO FERREIRA DE LIMA (872.499.879-68)" at bounding box center [527, 295] width 456 height 19
type input "[PERSON_NAME]"
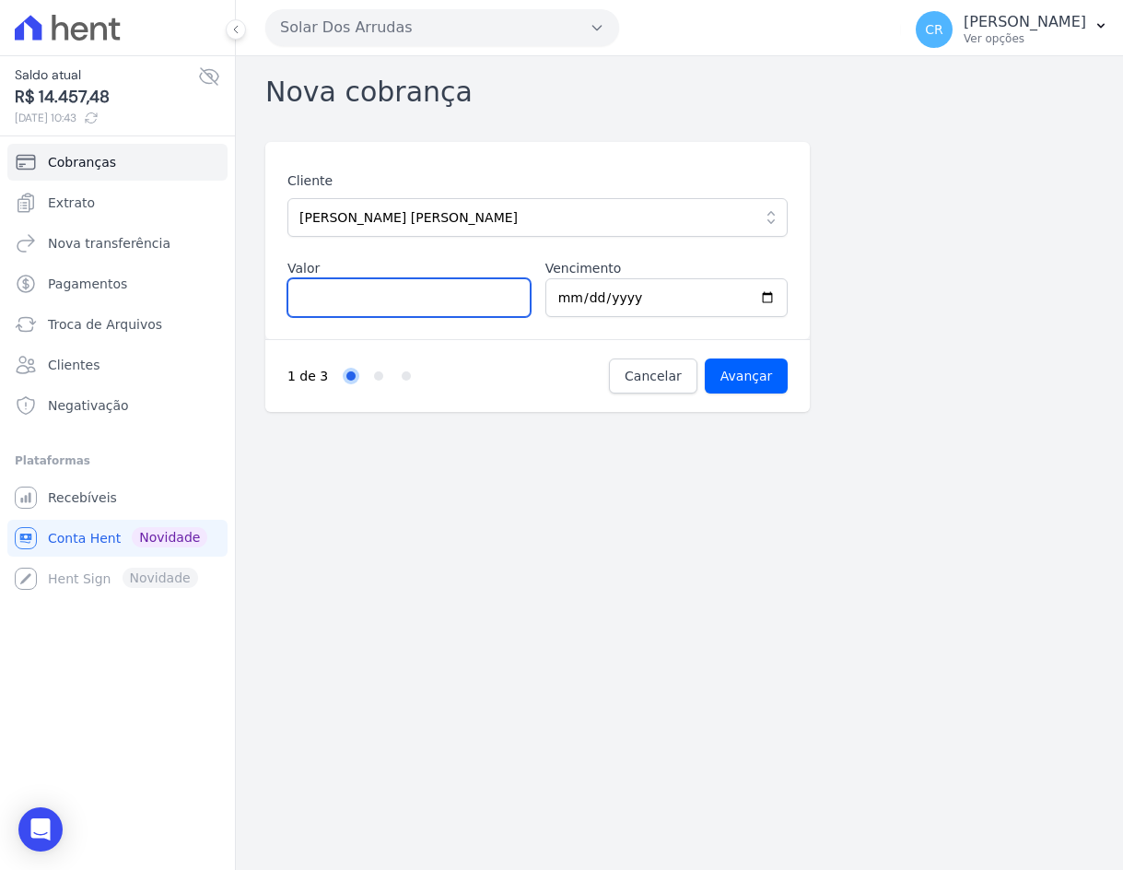
click at [381, 297] on input "Valor" at bounding box center [408, 297] width 243 height 39
type input "635.84"
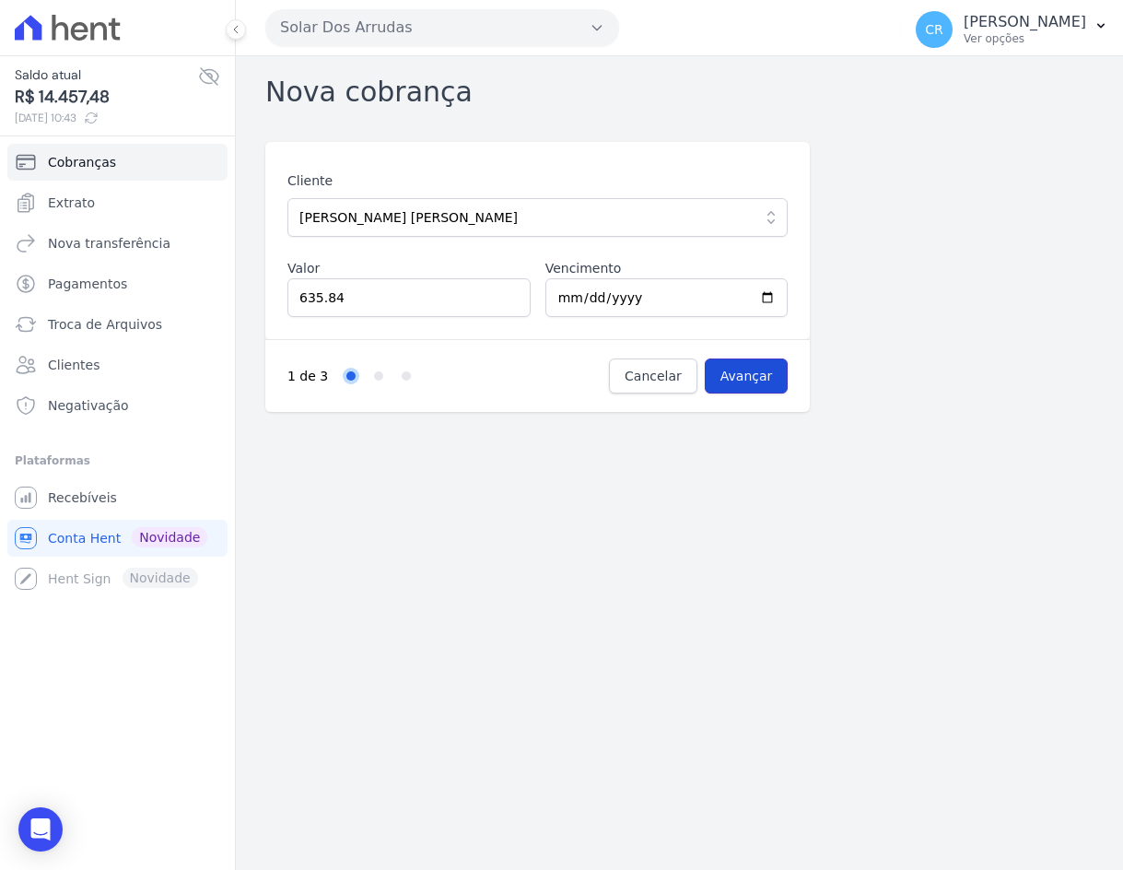
click at [759, 374] on input "Avançar" at bounding box center [747, 375] width 84 height 35
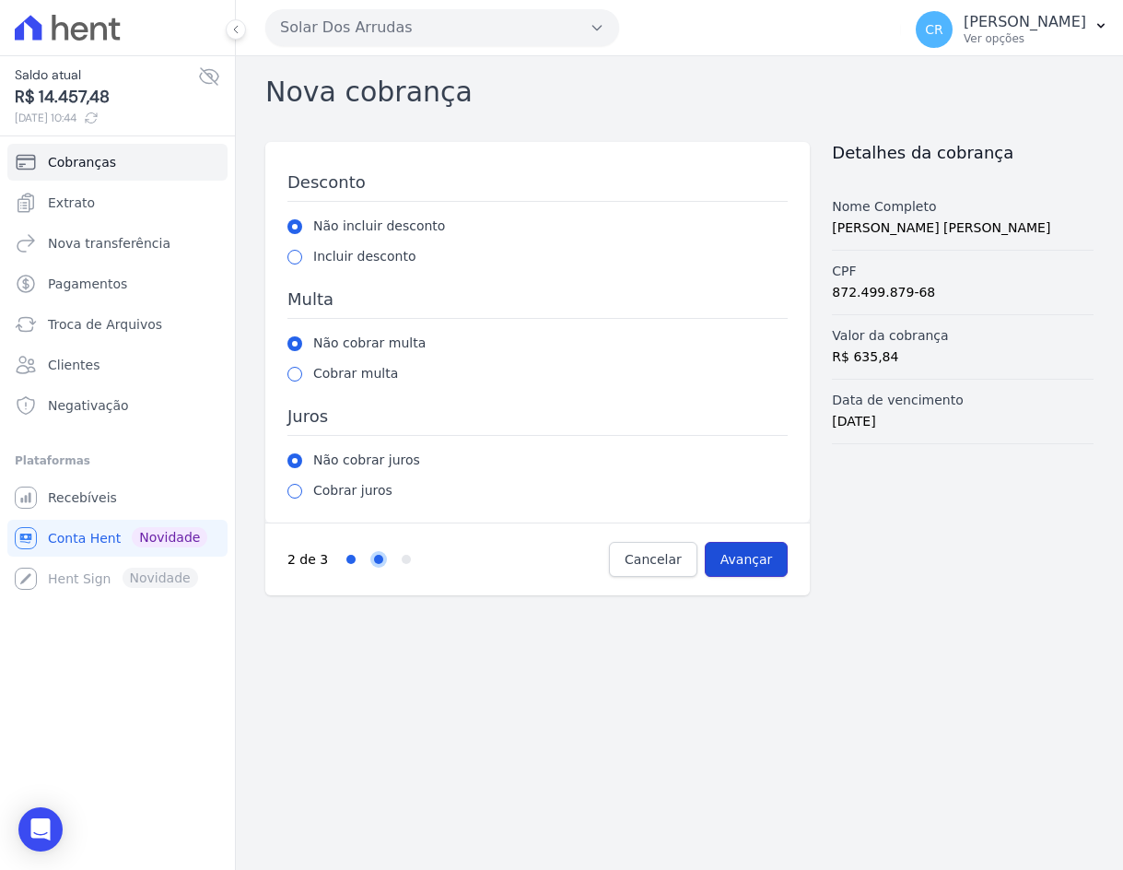
click at [756, 567] on input "Avançar" at bounding box center [747, 559] width 84 height 35
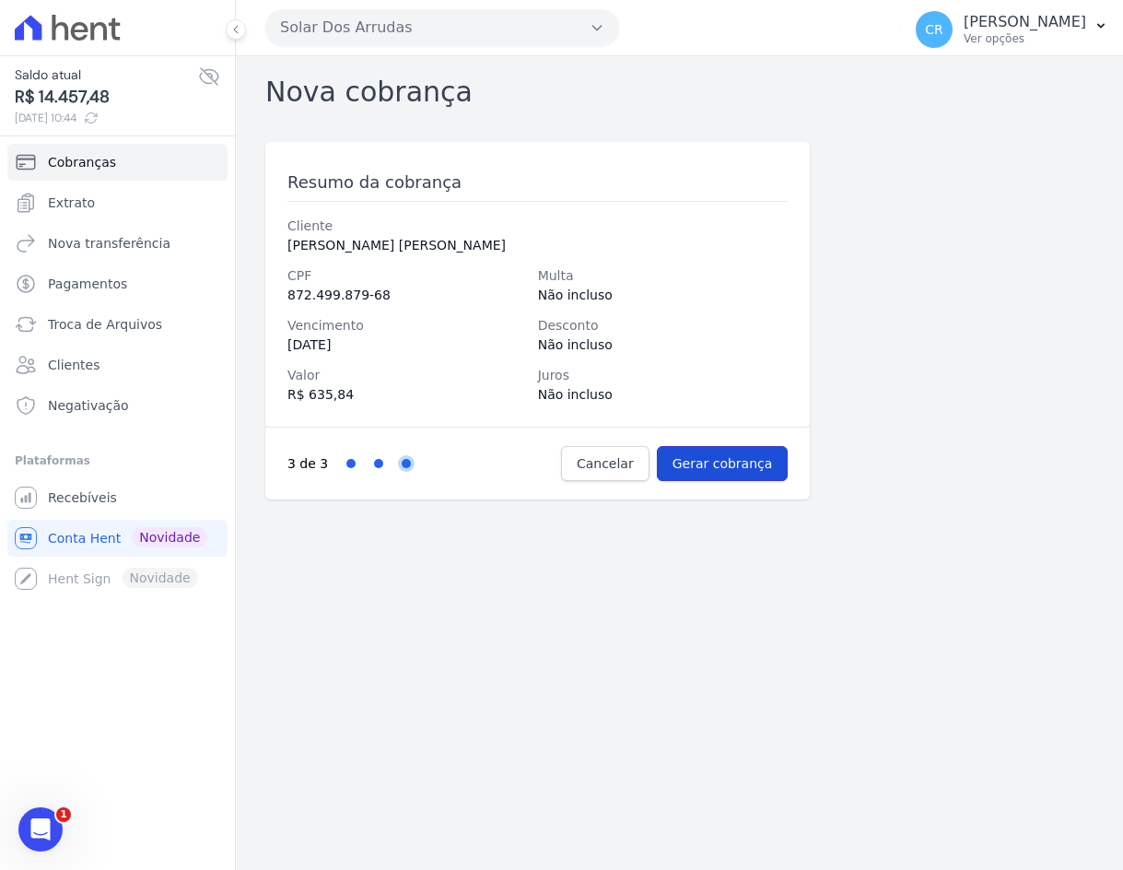
click at [723, 472] on input "Gerar cobrança" at bounding box center [723, 463] width 132 height 35
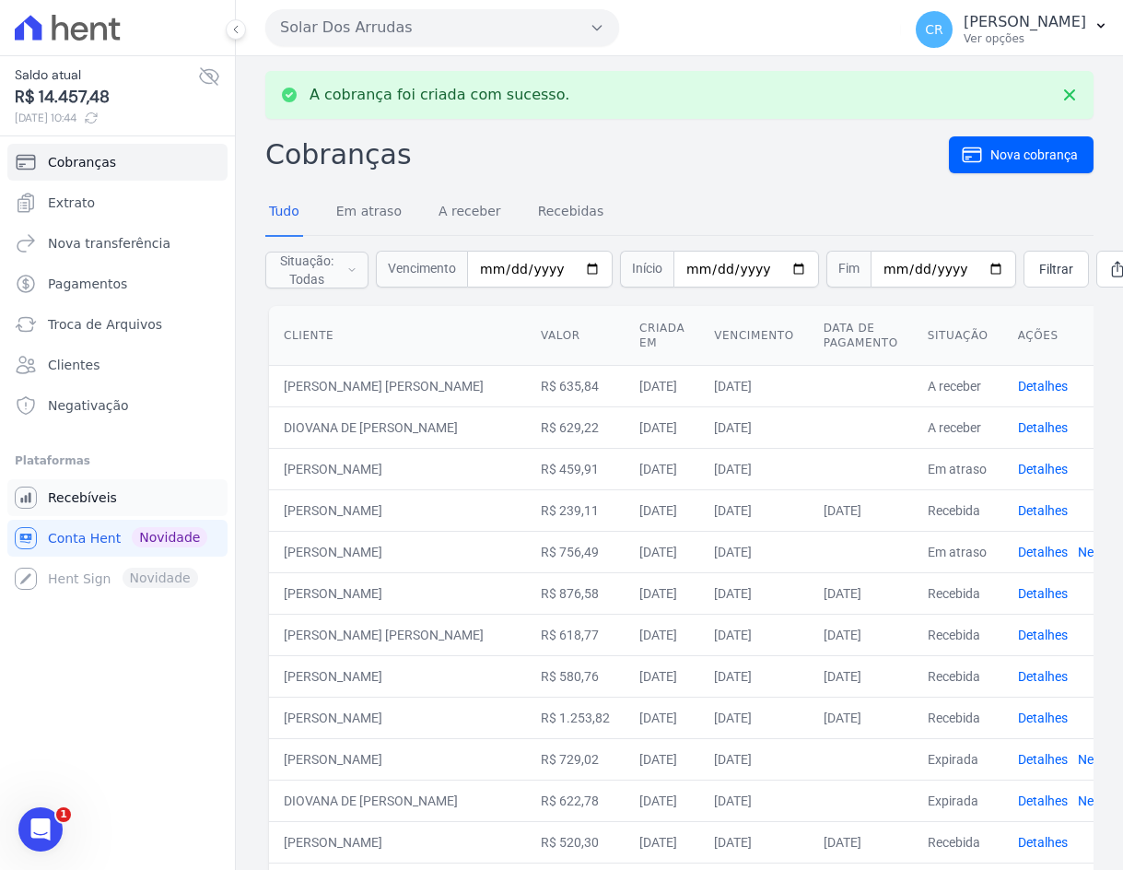
click at [88, 502] on span "Recebíveis" at bounding box center [82, 497] width 69 height 18
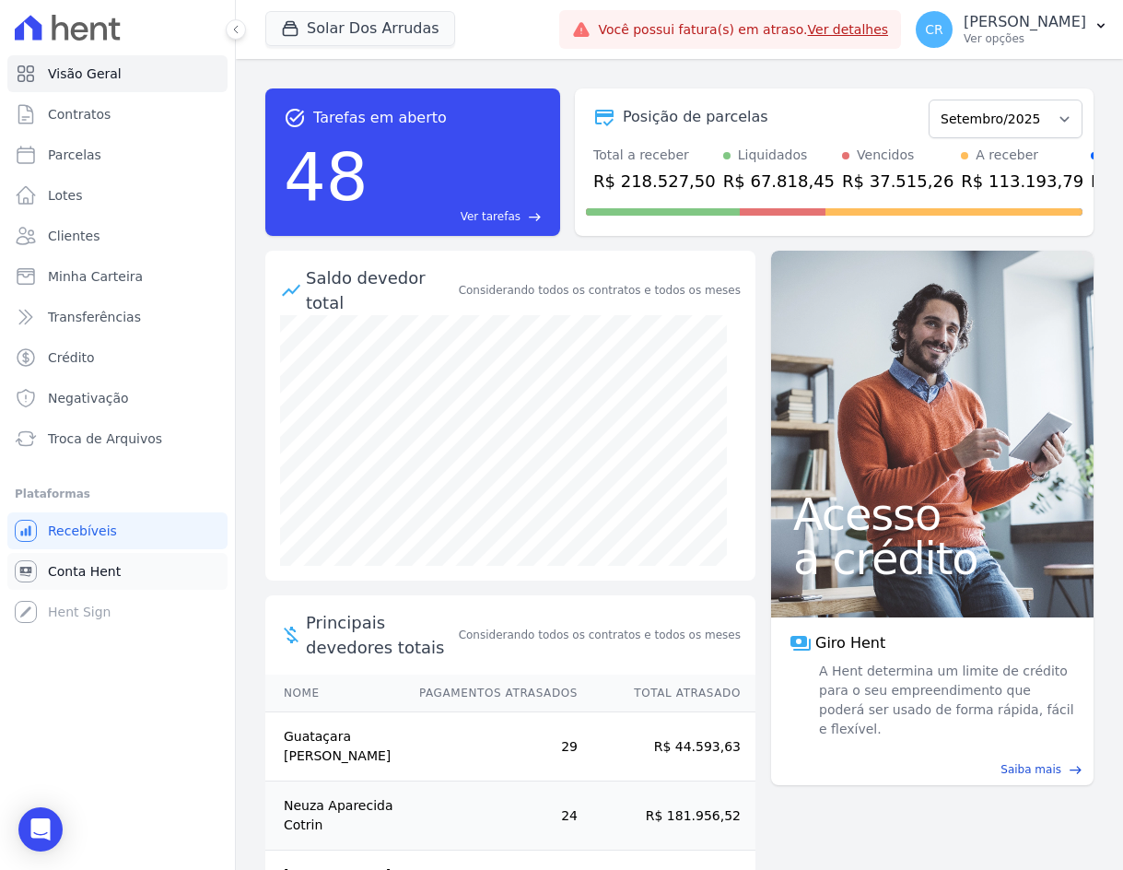
click at [118, 564] on link "Conta Hent" at bounding box center [117, 571] width 220 height 37
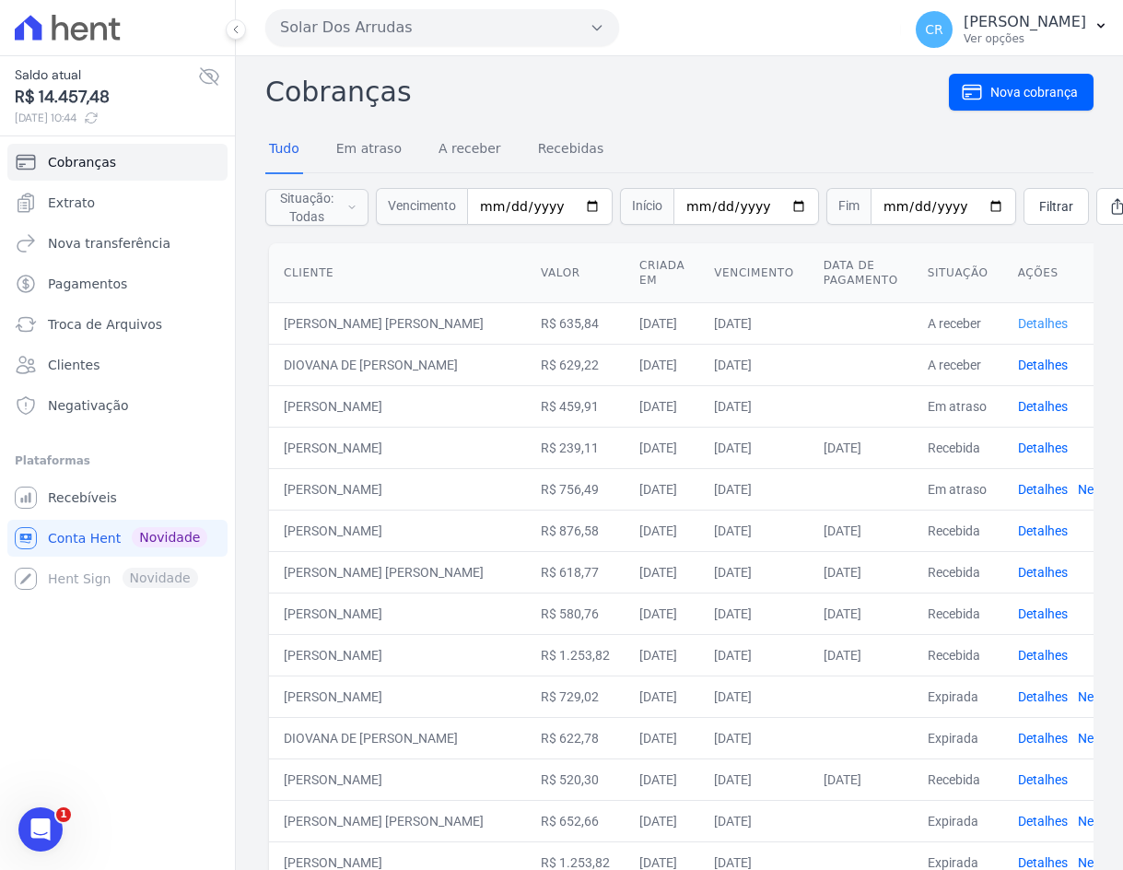
click at [1061, 325] on link "Detalhes" at bounding box center [1043, 323] width 50 height 15
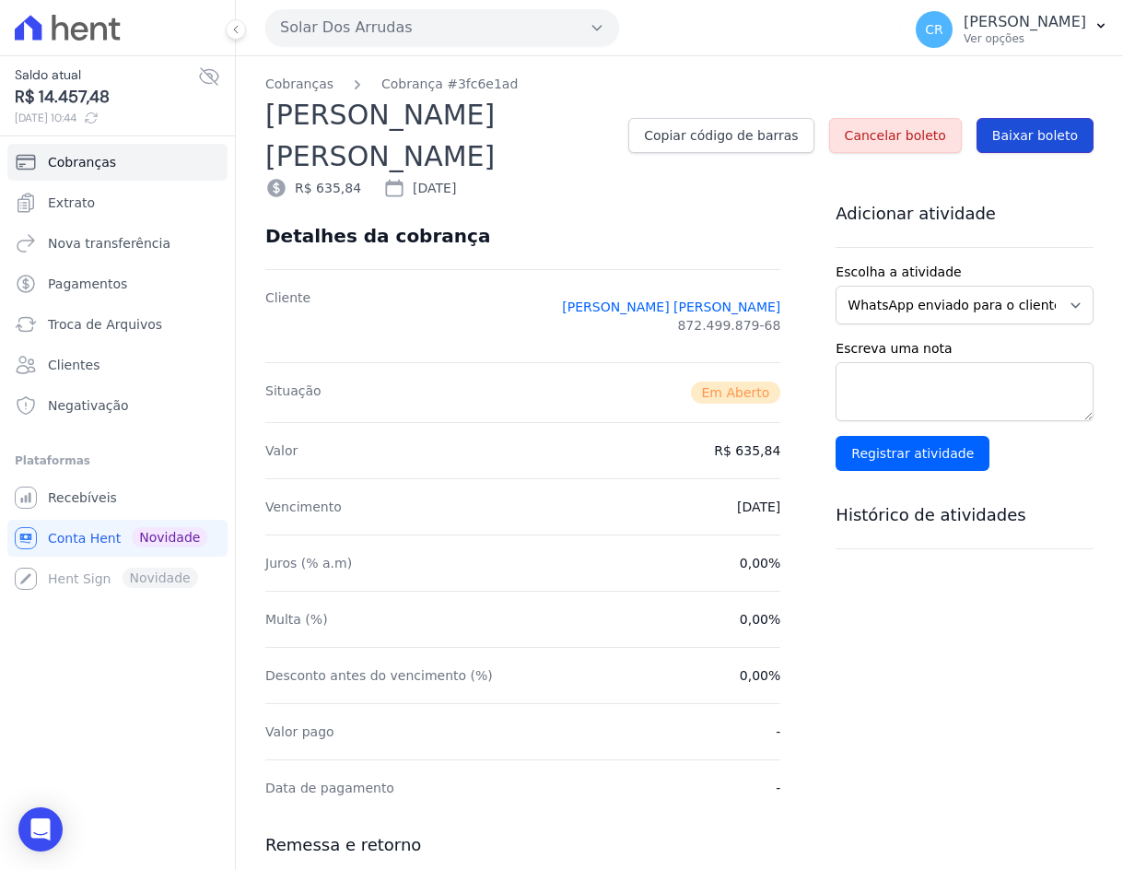
click at [1028, 126] on span "Baixar boleto" at bounding box center [1035, 135] width 86 height 18
click at [65, 530] on span "Conta Hent" at bounding box center [84, 538] width 73 height 18
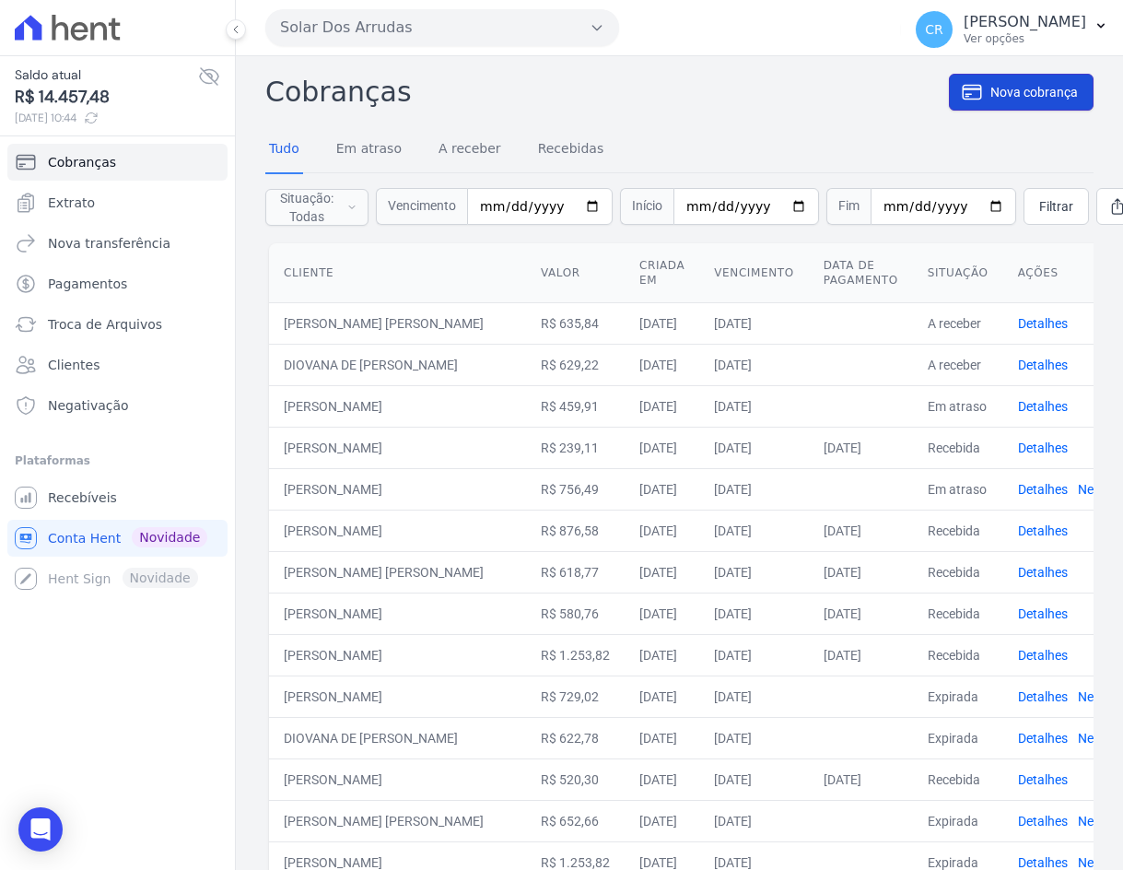
click at [1033, 90] on span "Nova cobrança" at bounding box center [1034, 92] width 88 height 18
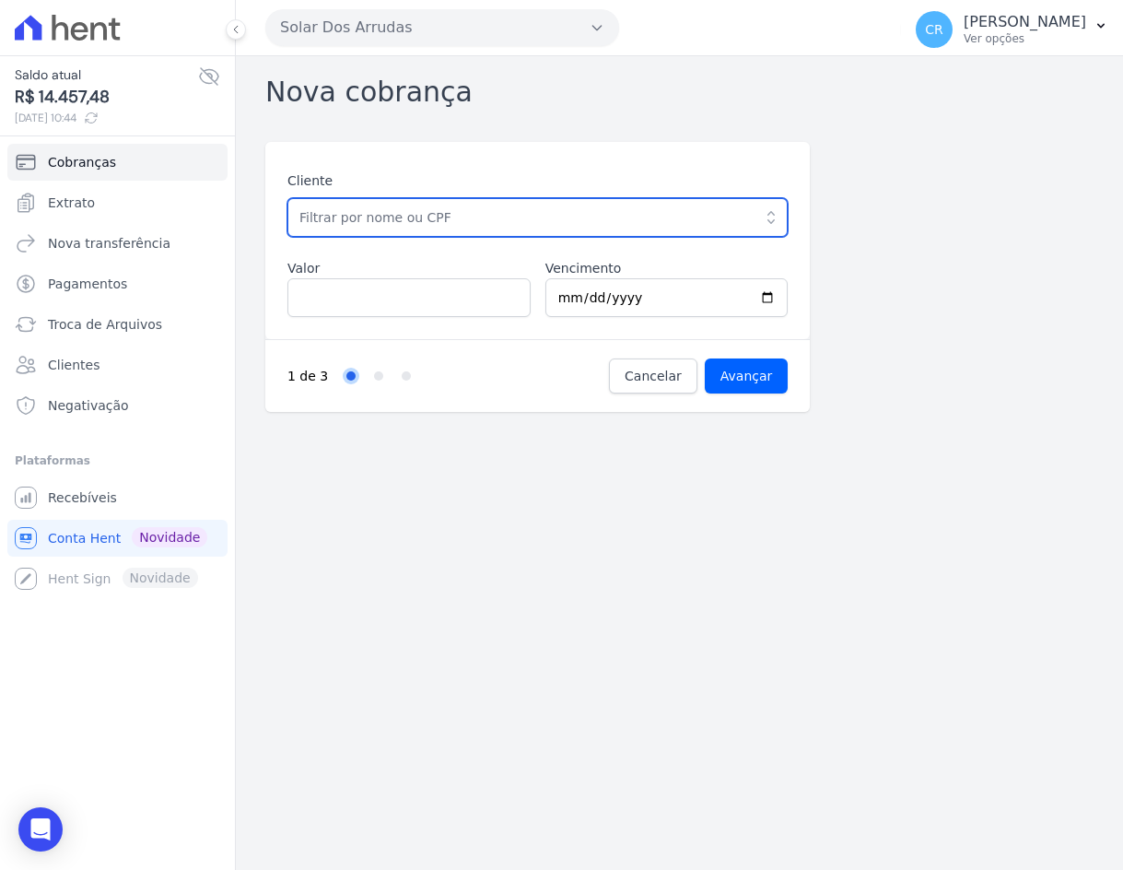
click at [512, 219] on input "text" at bounding box center [537, 217] width 500 height 39
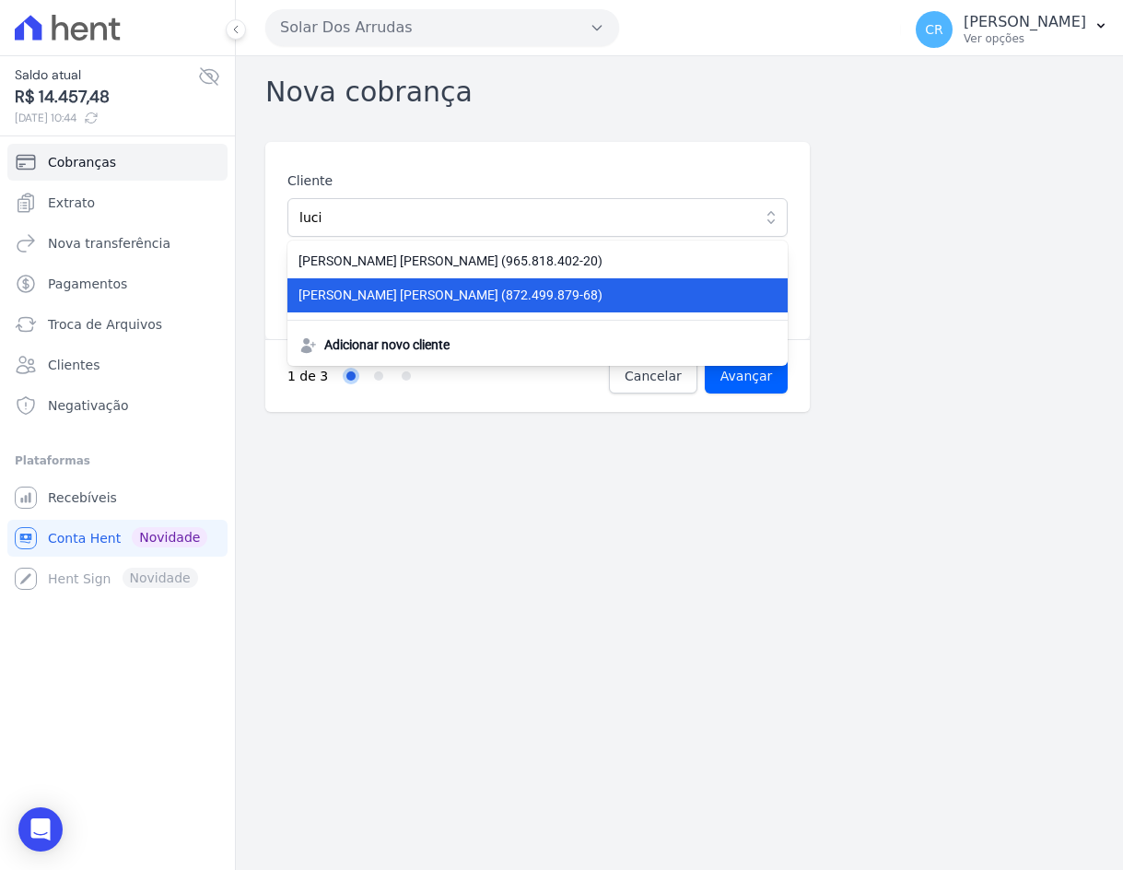
click at [469, 293] on span "LUCIANO FERREIRA DE LIMA (872.499.879-68)" at bounding box center [527, 295] width 456 height 19
type input "[PERSON_NAME] [PERSON_NAME]"
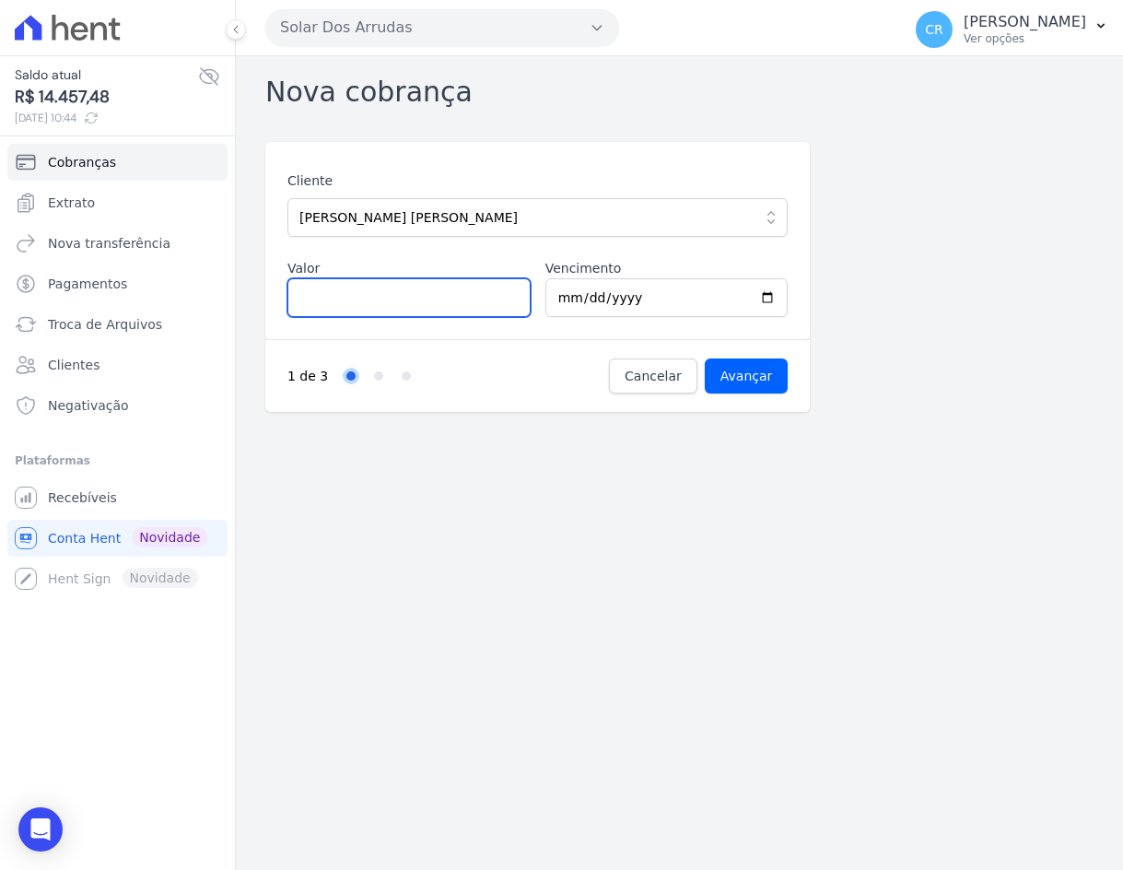
click at [388, 304] on input "Valor" at bounding box center [408, 297] width 243 height 39
type input "616.72"
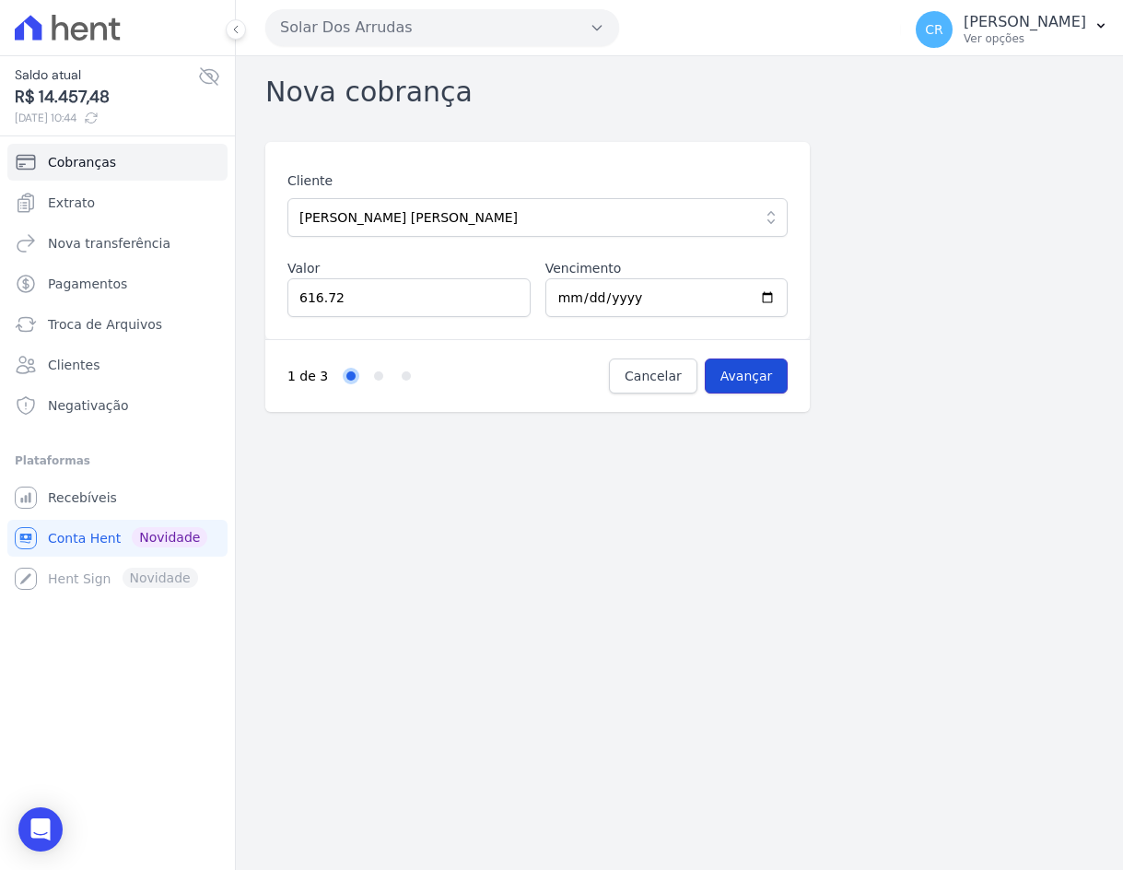
click at [760, 381] on input "Avançar" at bounding box center [747, 375] width 84 height 35
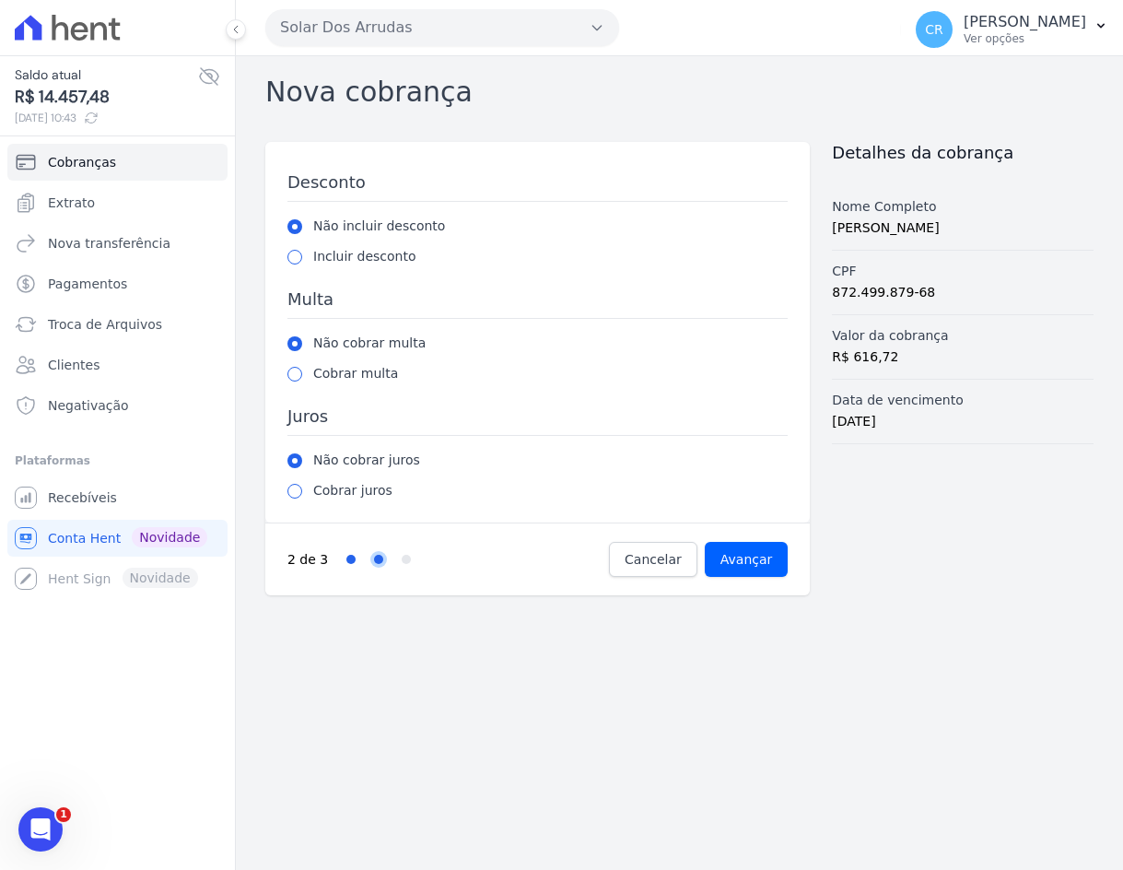
drag, startPoint x: 745, startPoint y: 17, endPoint x: 563, endPoint y: 397, distance: 422.0
click at [563, 397] on div "Desconto Não incluir desconto Incluir desconto Valor percentual [GEOGRAPHIC_DAT…" at bounding box center [537, 335] width 500 height 329
click at [644, 552] on span "Cancelar" at bounding box center [653, 559] width 57 height 18
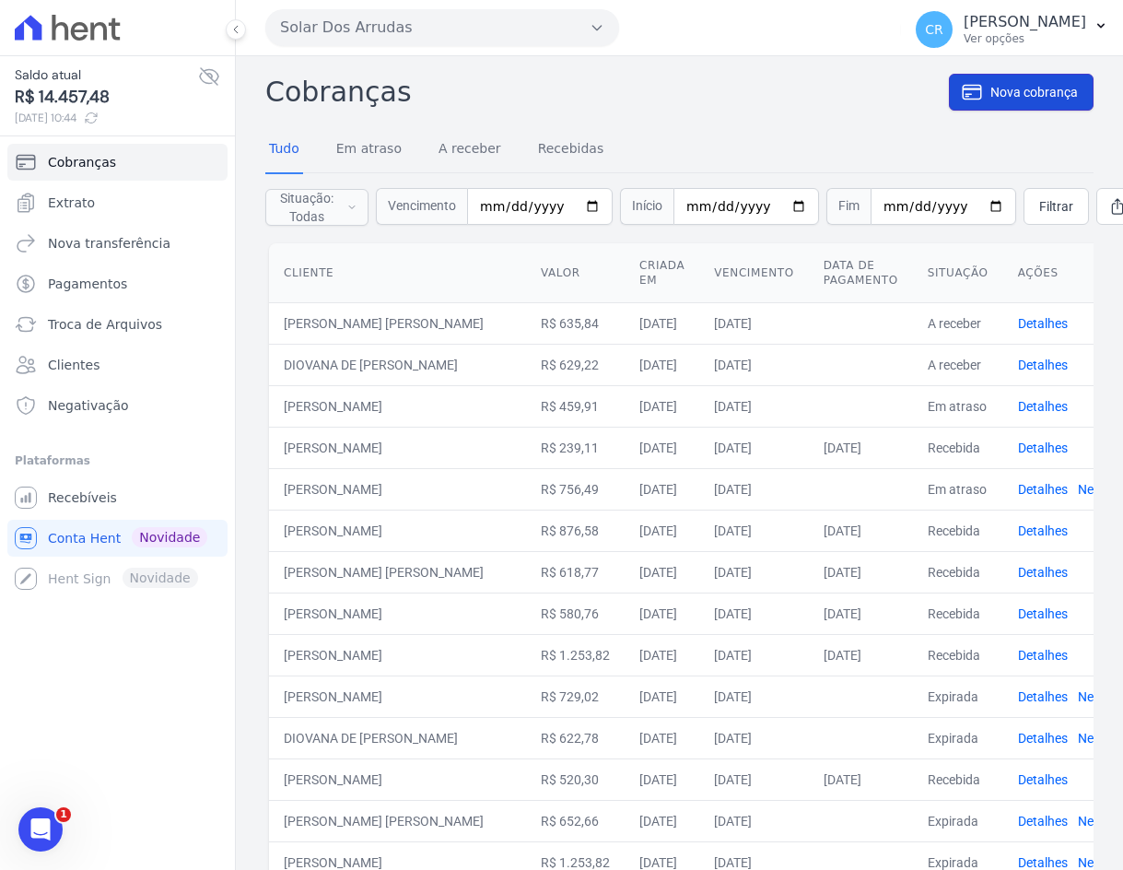
click at [1044, 97] on span "Nova cobrança" at bounding box center [1034, 92] width 88 height 18
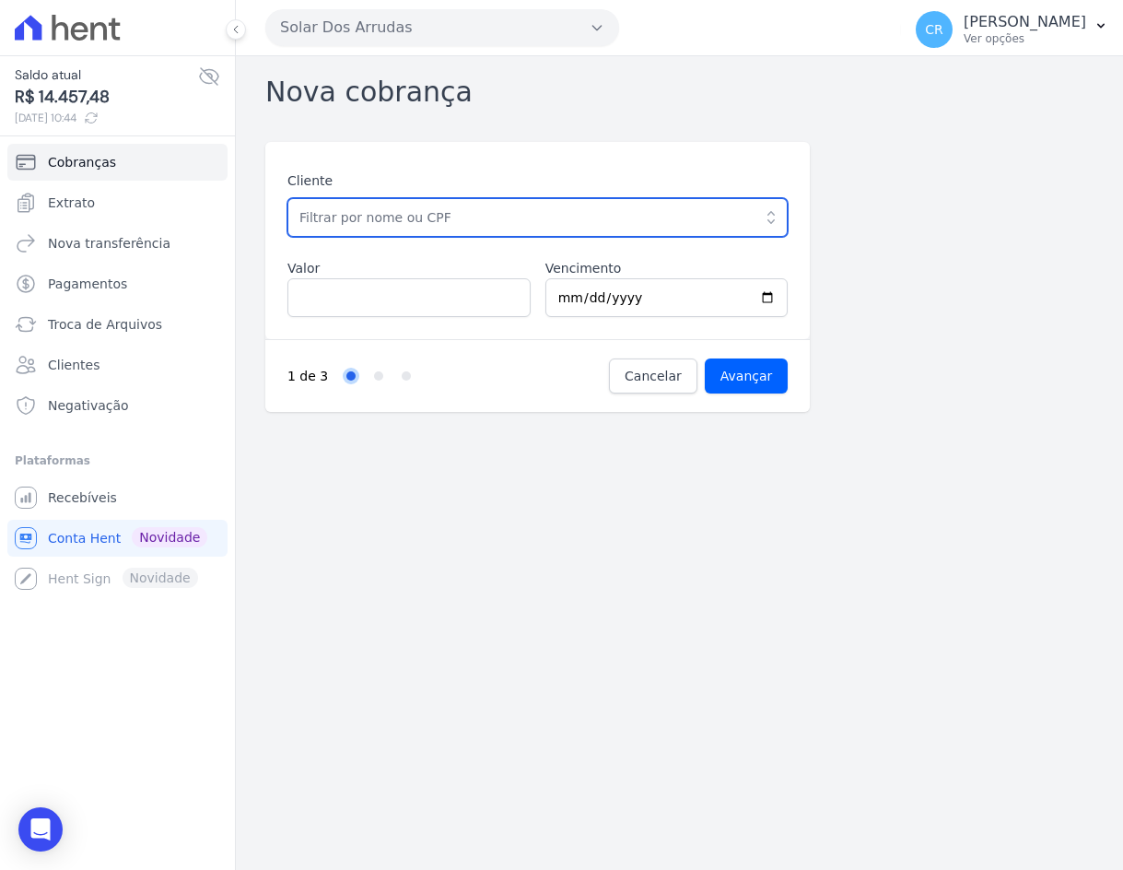
click at [475, 219] on input "text" at bounding box center [537, 217] width 500 height 39
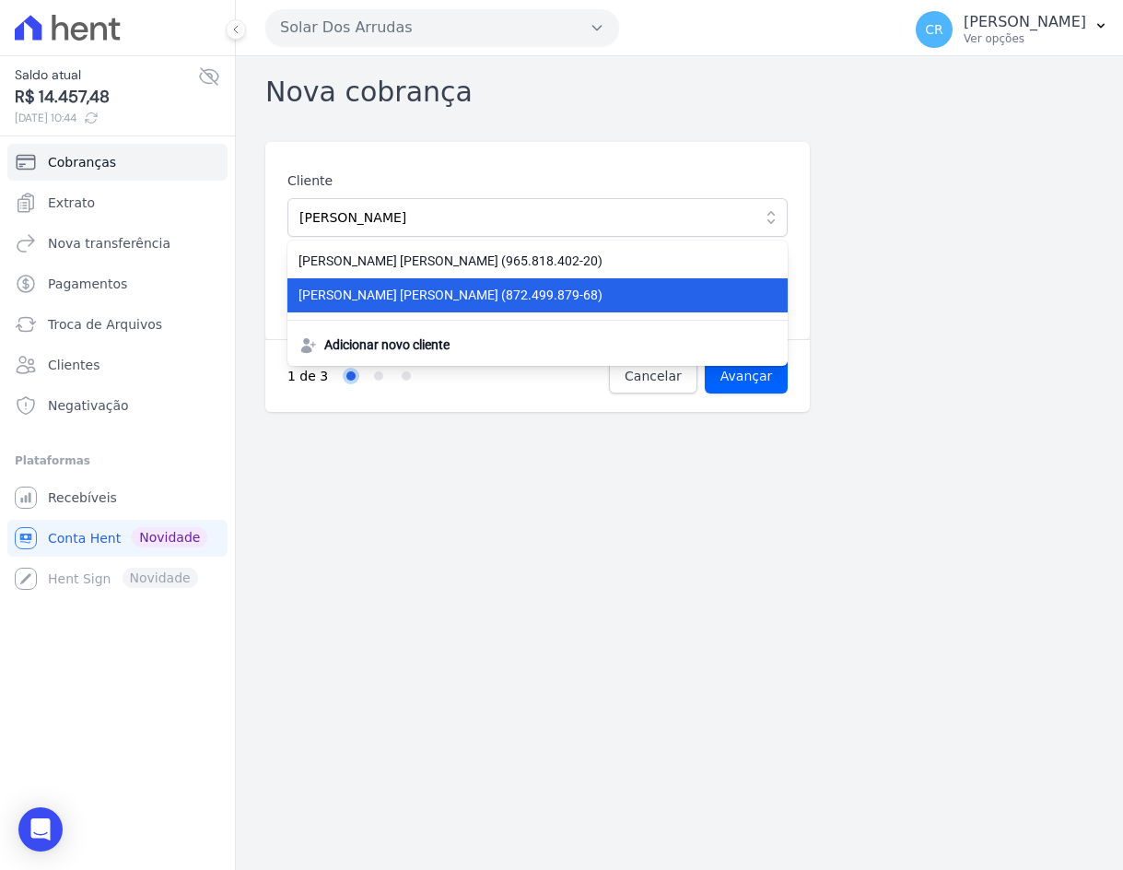
click at [445, 304] on span "[PERSON_NAME] [PERSON_NAME] (872.499.879-68)" at bounding box center [527, 295] width 456 height 19
type input "[PERSON_NAME] [PERSON_NAME]"
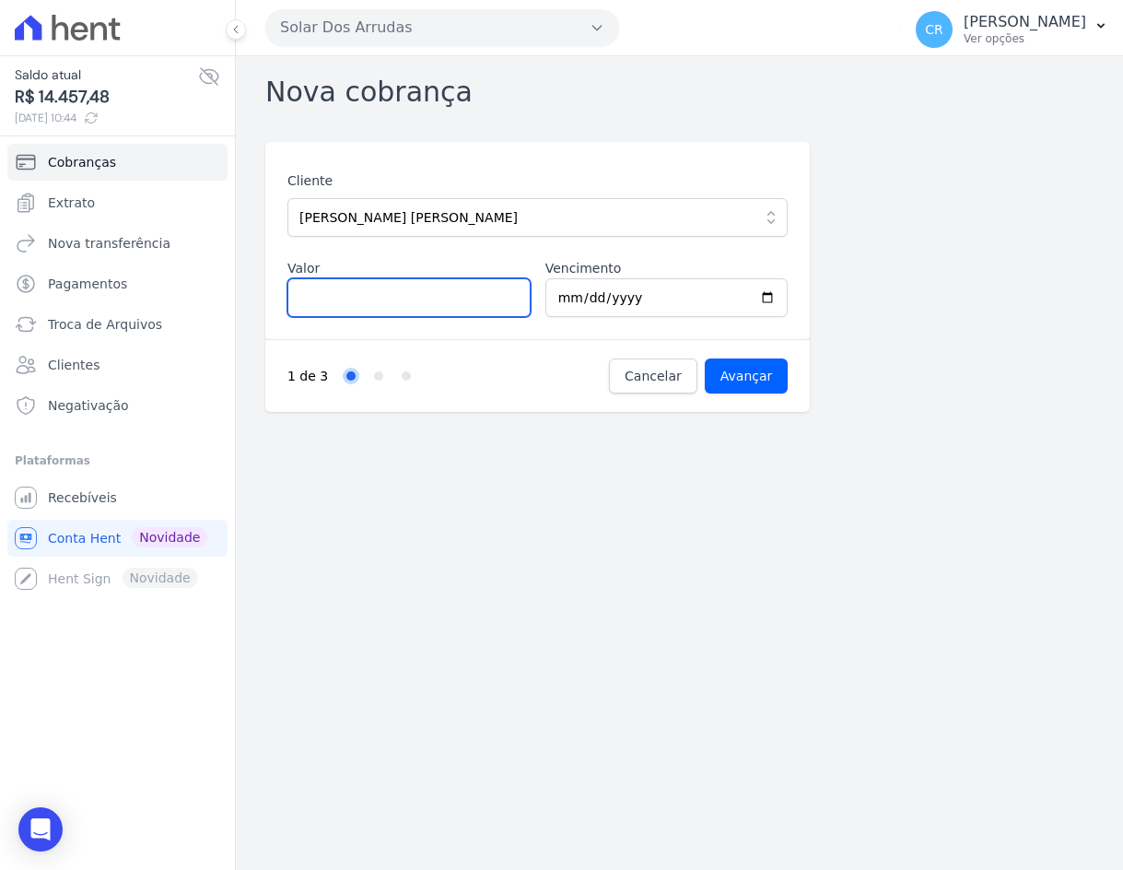
click at [428, 309] on input "Valor" at bounding box center [408, 297] width 243 height 39
type input "616.72"
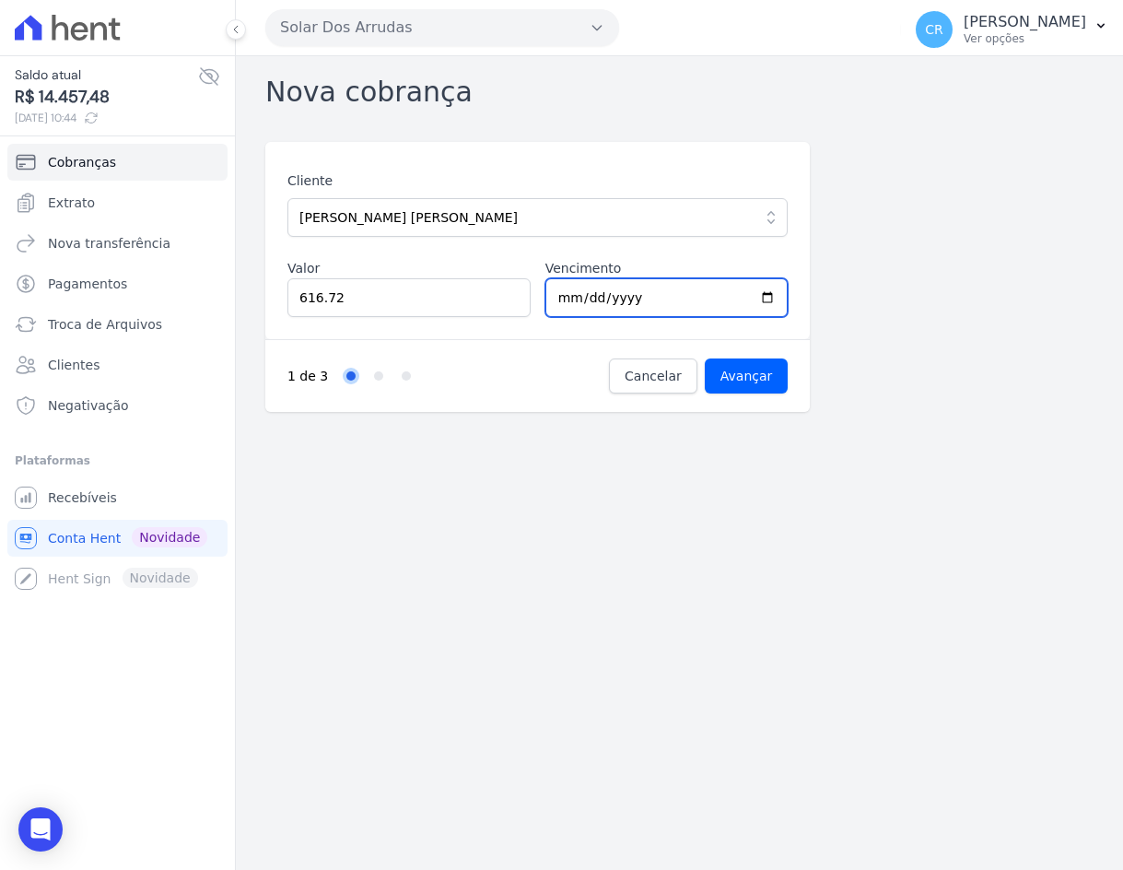
click at [619, 290] on input "[DATE]" at bounding box center [666, 297] width 243 height 39
click at [565, 296] on input "[DATE]" at bounding box center [666, 297] width 243 height 39
click at [557, 290] on input "[DATE]" at bounding box center [666, 297] width 243 height 39
type input "[DATE]"
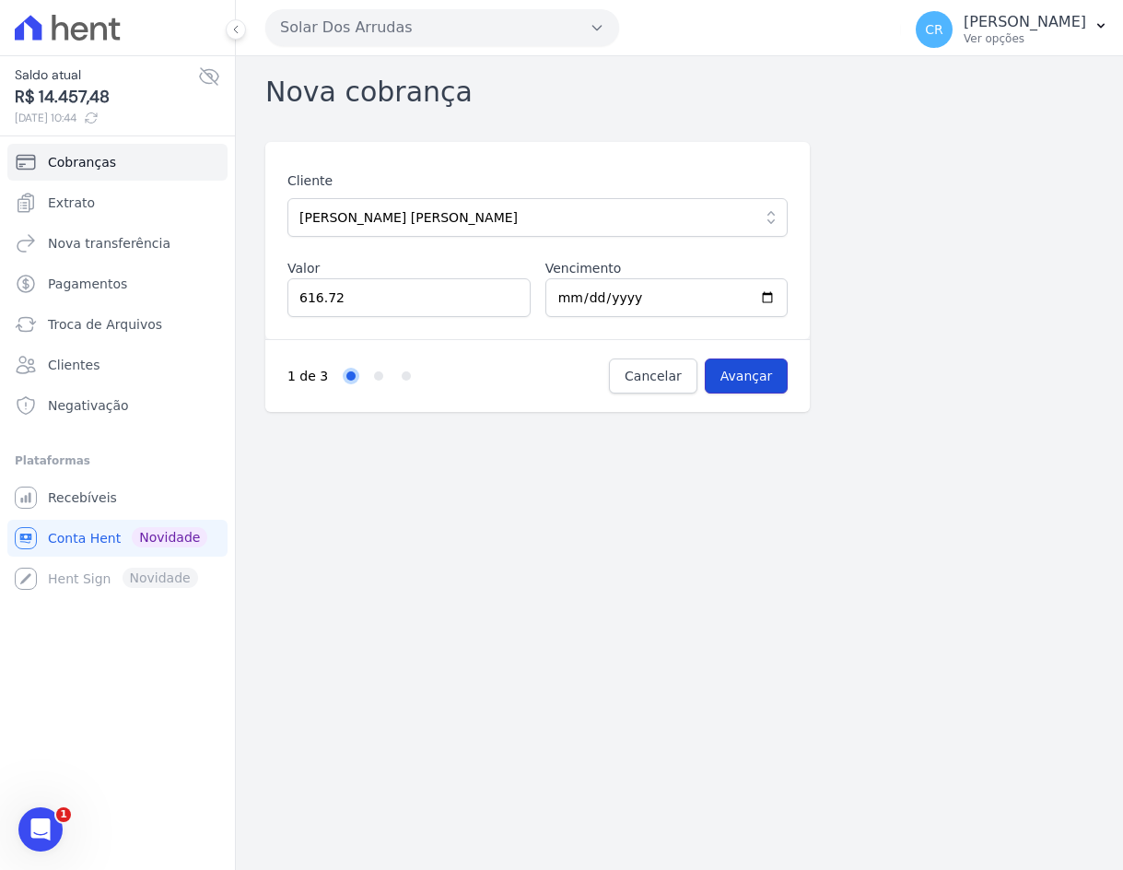
click at [758, 382] on input "Avançar" at bounding box center [747, 375] width 84 height 35
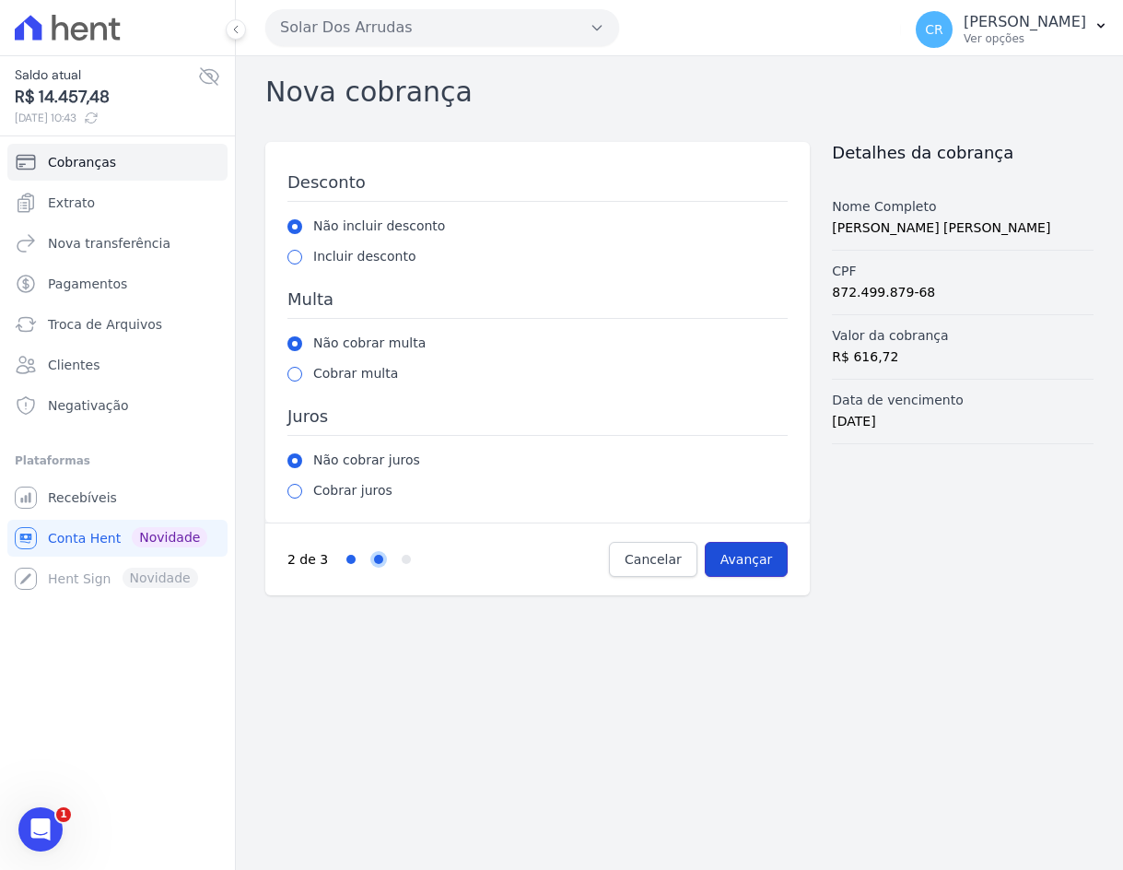
click at [737, 564] on input "Avançar" at bounding box center [747, 559] width 84 height 35
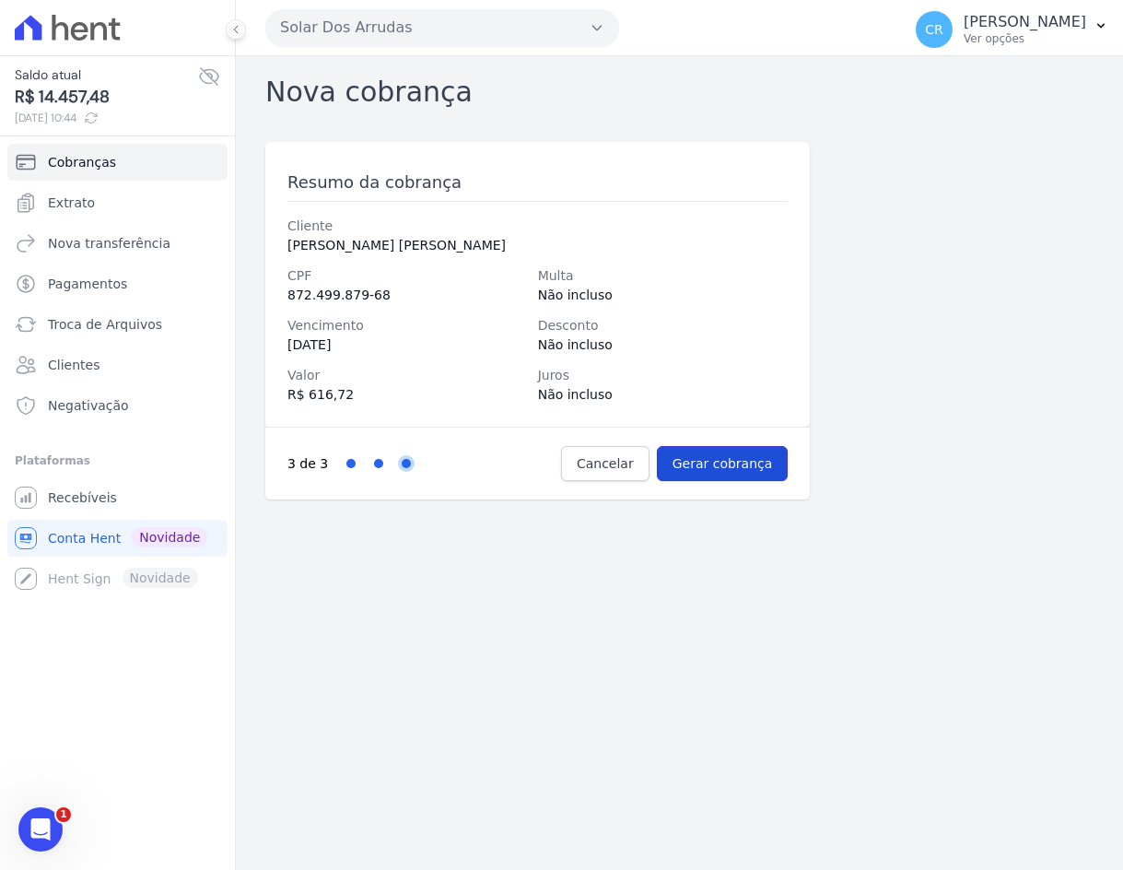
click at [708, 463] on input "Gerar cobrança" at bounding box center [723, 463] width 132 height 35
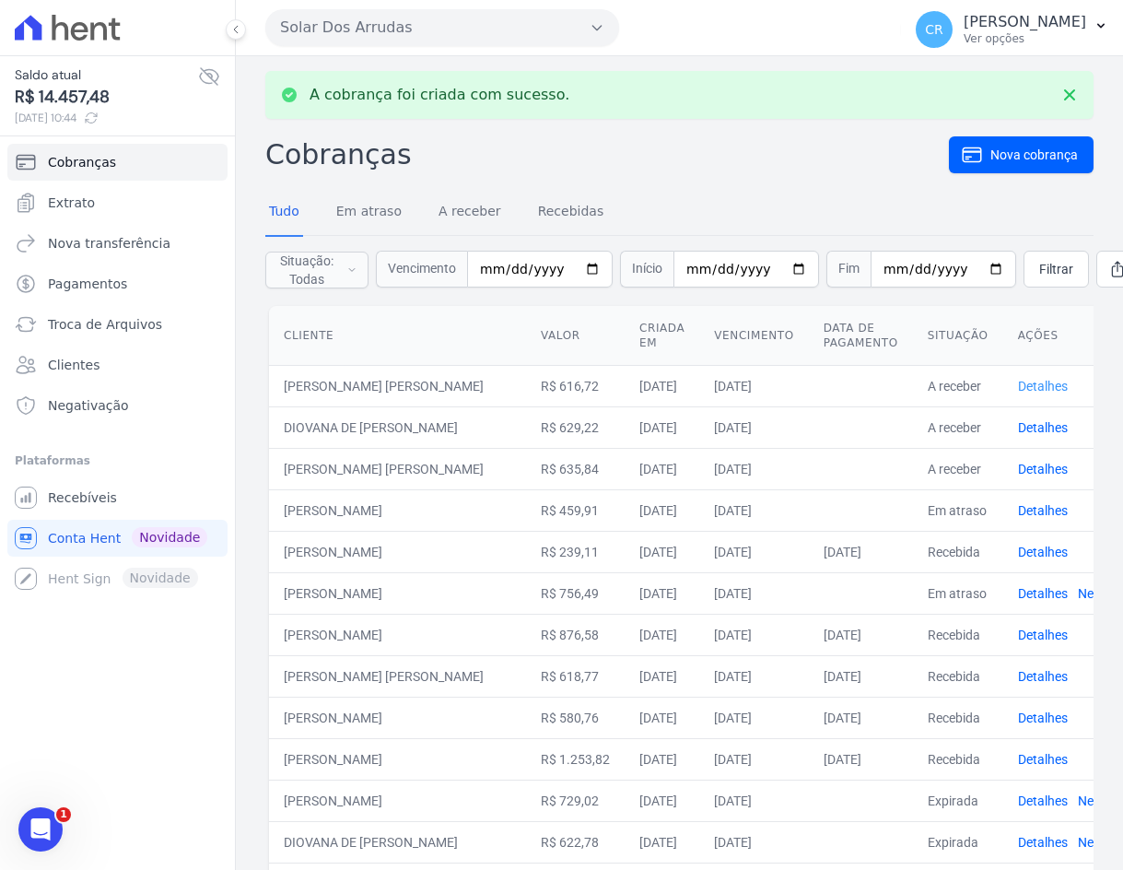
click at [1068, 386] on link "Detalhes" at bounding box center [1043, 386] width 50 height 15
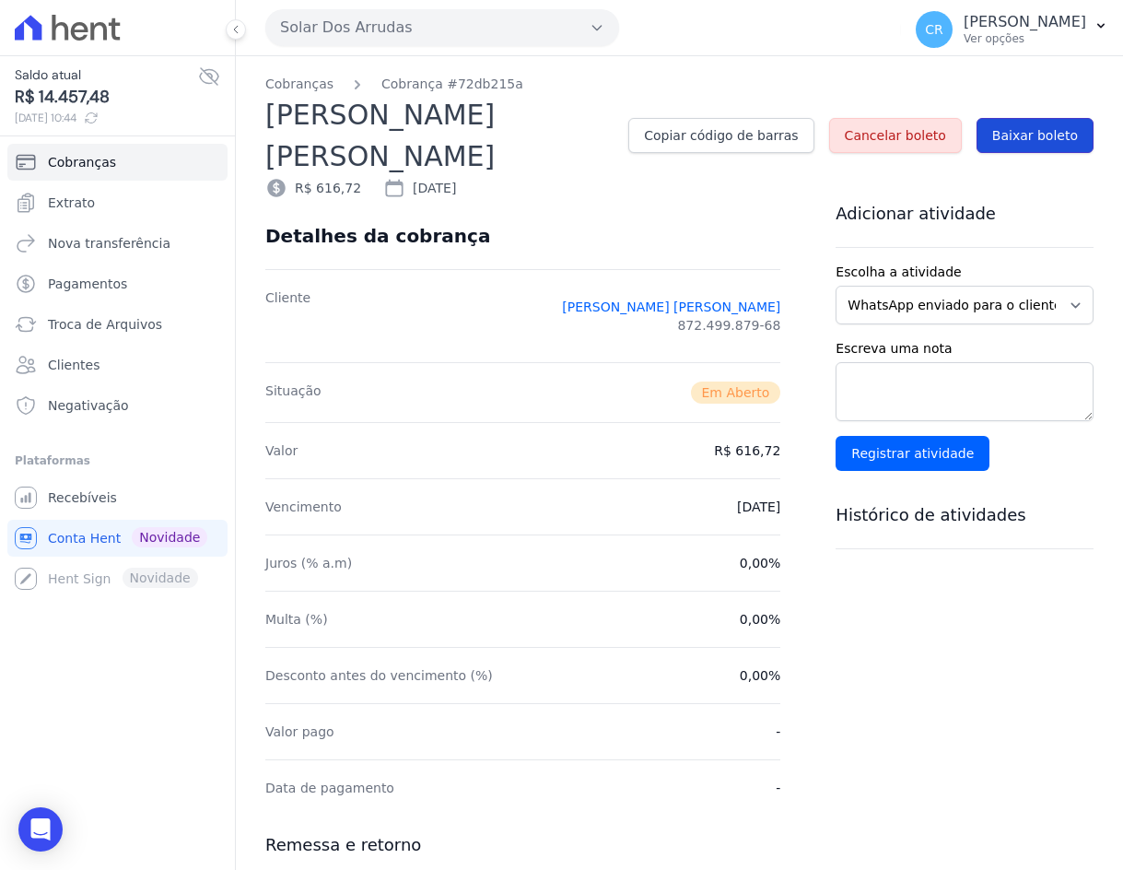
click at [1022, 126] on span "Baixar boleto" at bounding box center [1035, 135] width 86 height 18
